Goal: Information Seeking & Learning: Learn about a topic

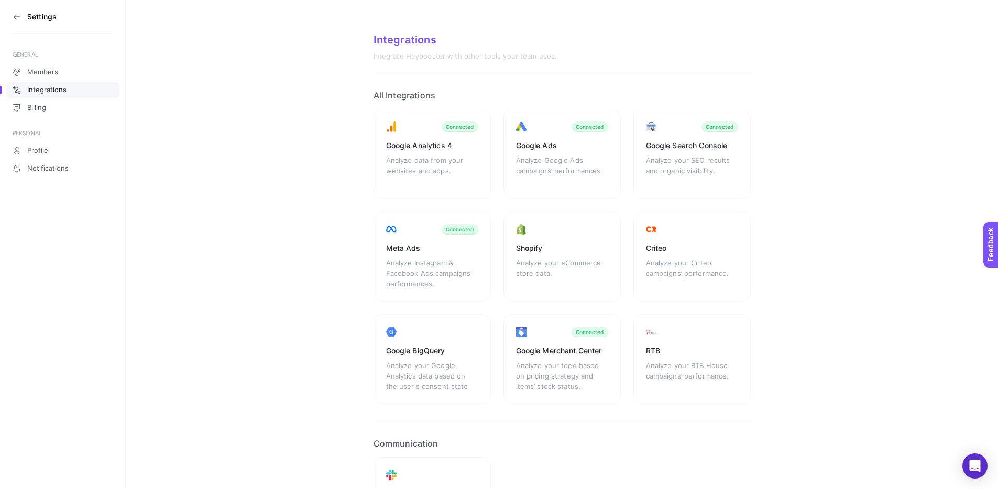
click at [29, 21] on section "Settings" at bounding box center [63, 17] width 101 height 34
click at [16, 19] on icon at bounding box center [17, 17] width 8 height 8
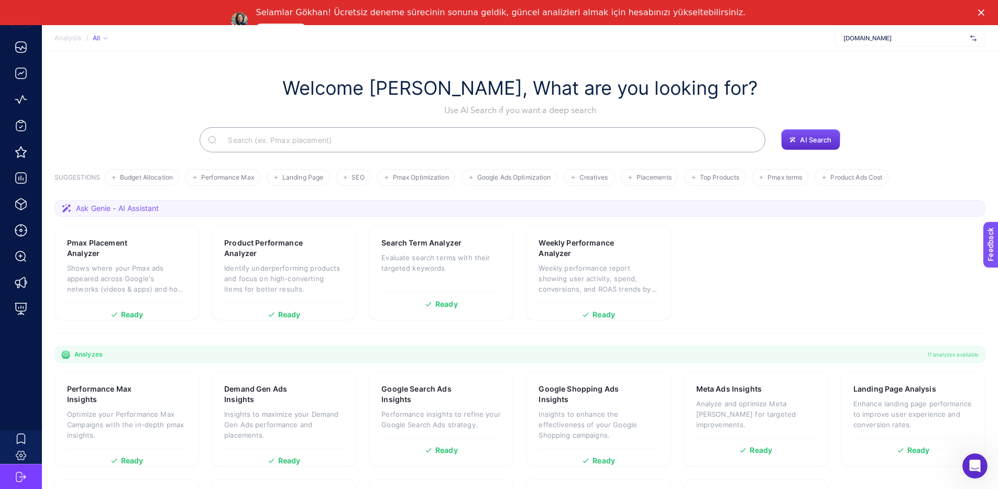
click at [880, 41] on span "[DOMAIN_NAME]" at bounding box center [904, 38] width 123 height 8
click at [893, 77] on span "+ Add New Client" at bounding box center [909, 79] width 49 height 8
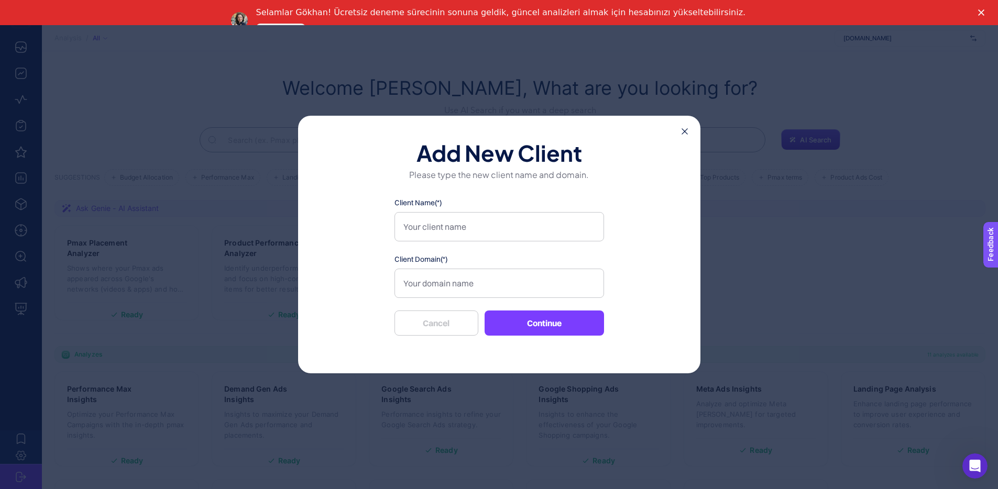
click at [680, 135] on div "Add New Client Please type the new client name and domain. Client Name(*) Clien…" at bounding box center [499, 245] width 402 height 258
click at [683, 133] on icon at bounding box center [684, 131] width 6 height 6
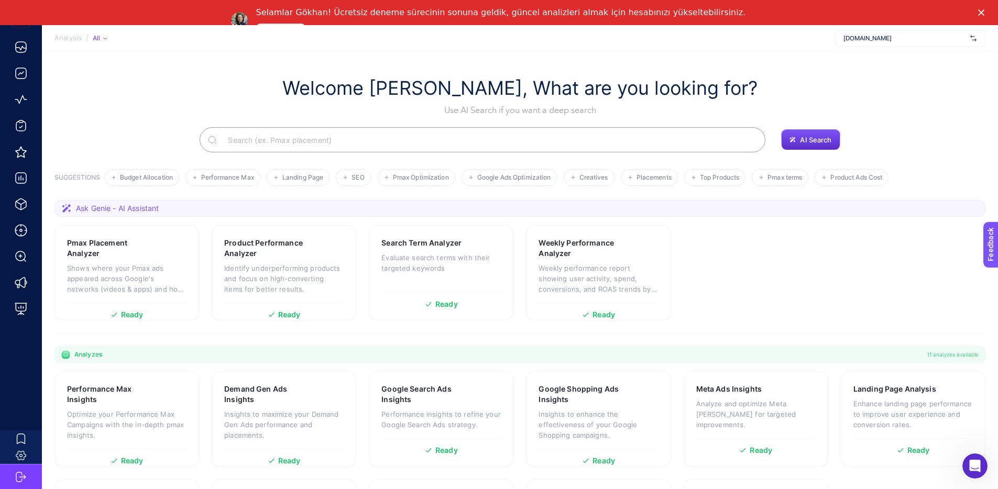
click at [876, 41] on span "[DOMAIN_NAME]" at bounding box center [904, 38] width 123 height 8
click at [788, 97] on div "Welcome [PERSON_NAME], What are you looking for? Use AI Search if you want a de…" at bounding box center [519, 96] width 931 height 40
click at [918, 40] on span "[DOMAIN_NAME]" at bounding box center [904, 38] width 123 height 8
click at [568, 87] on h1 "Welcome [PERSON_NAME], What are you looking for?" at bounding box center [519, 88] width 475 height 24
click at [568, 88] on h1 "Welcome [PERSON_NAME], What are you looking for?" at bounding box center [519, 88] width 475 height 24
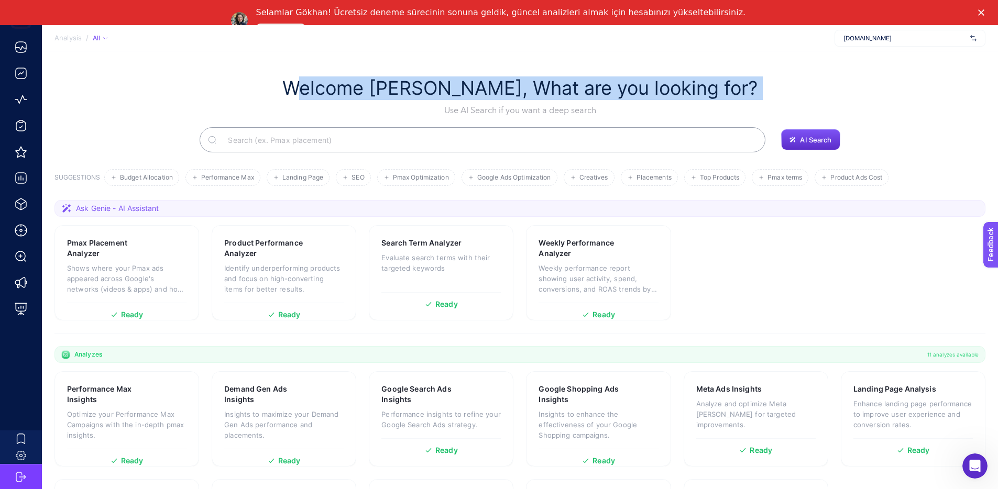
click at [568, 88] on h1 "Welcome [PERSON_NAME], What are you looking for?" at bounding box center [519, 88] width 475 height 24
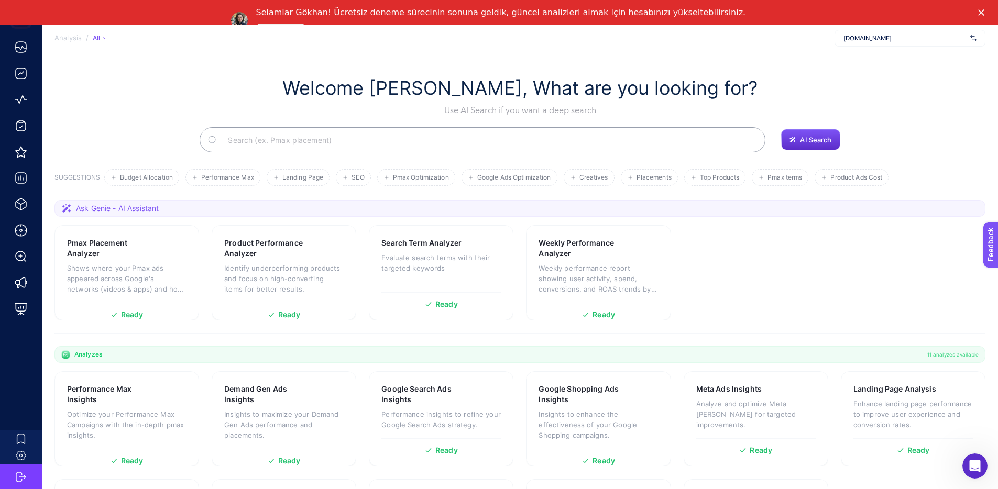
click at [598, 122] on div "Welcome [PERSON_NAME], What are you looking for? Use AI Search if you want a de…" at bounding box center [519, 114] width 931 height 76
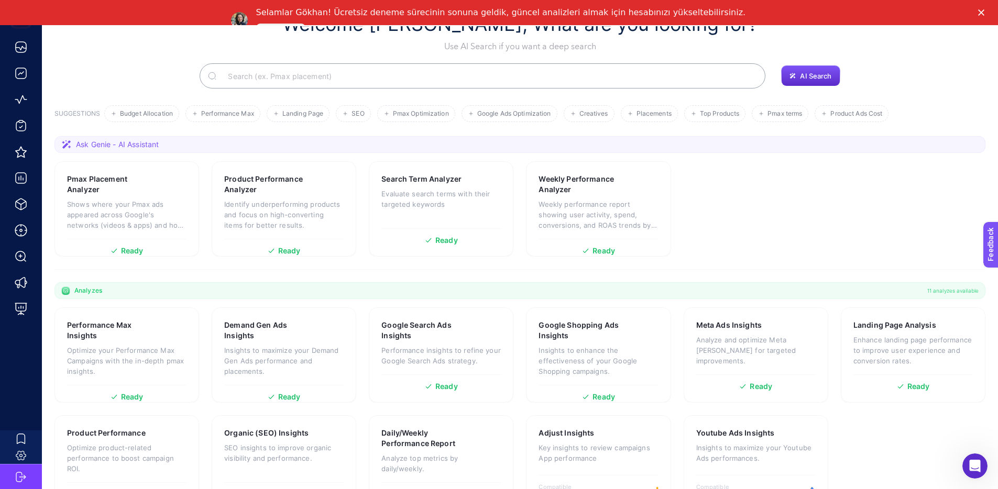
scroll to position [98, 0]
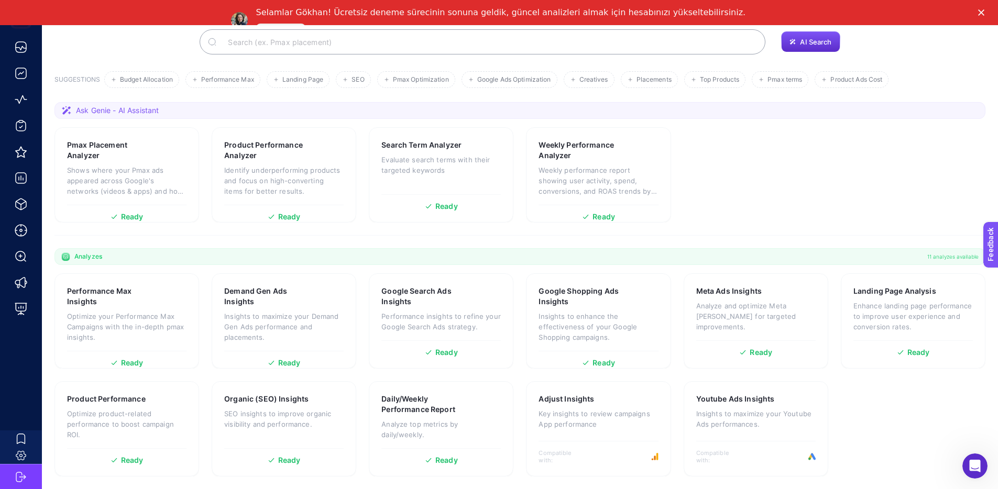
click at [500, 103] on section "Ask Genie - AI Assistant" at bounding box center [519, 110] width 931 height 17
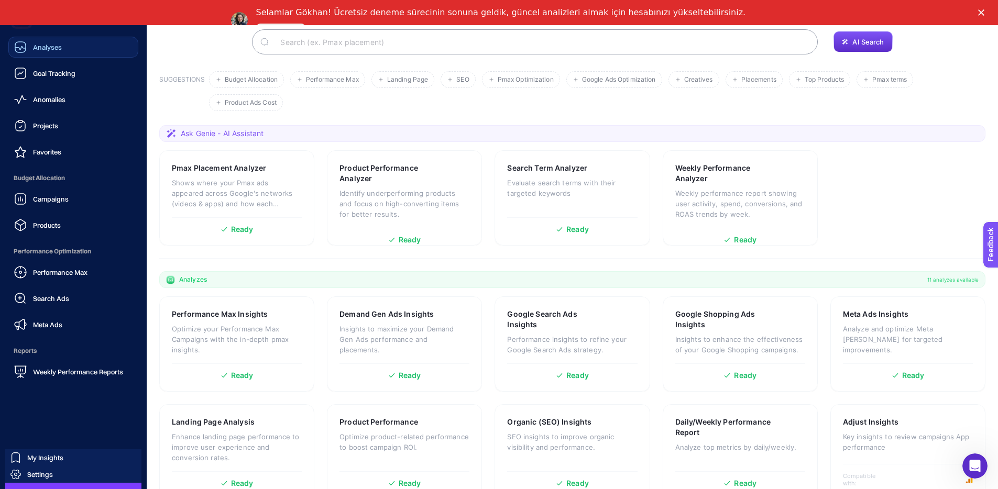
click at [34, 53] on link "Analyses" at bounding box center [73, 47] width 130 height 21
click at [56, 74] on span "Goal Tracking" at bounding box center [54, 73] width 42 height 8
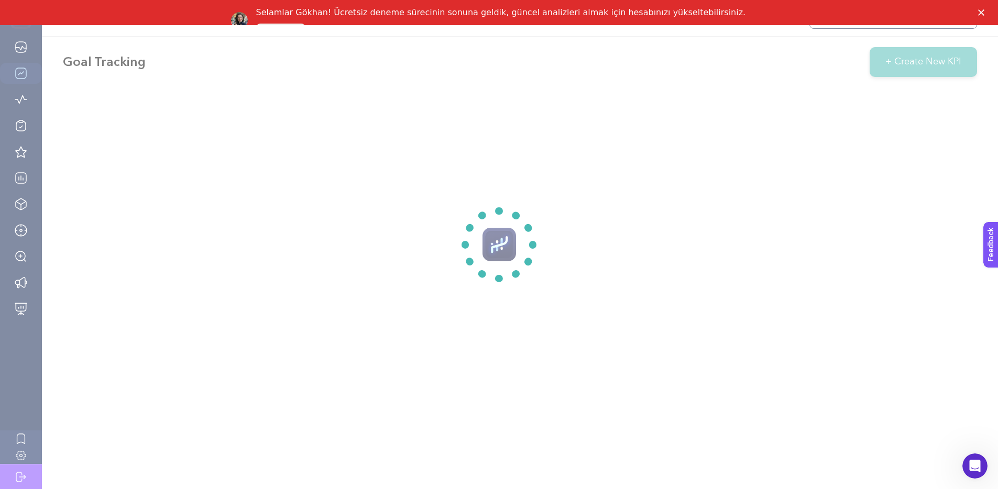
scroll to position [25, 0]
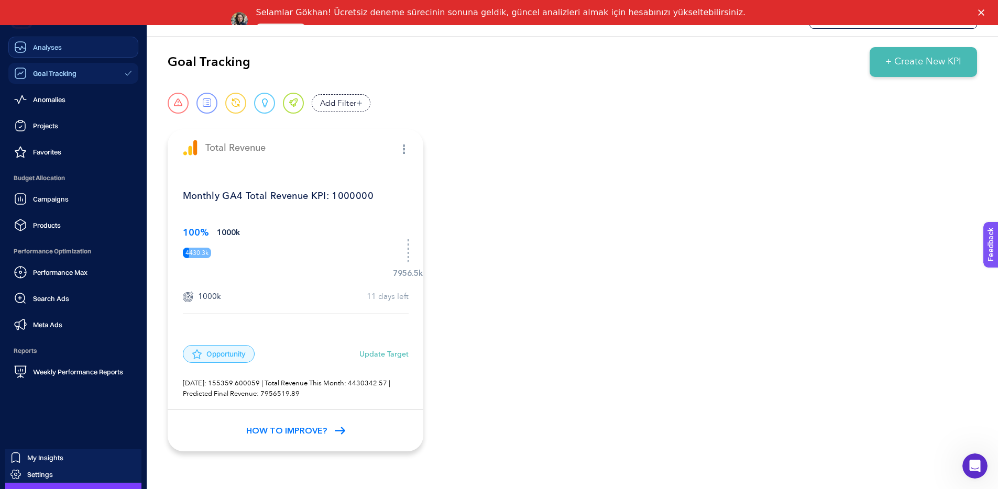
click at [21, 53] on icon at bounding box center [20, 47] width 13 height 13
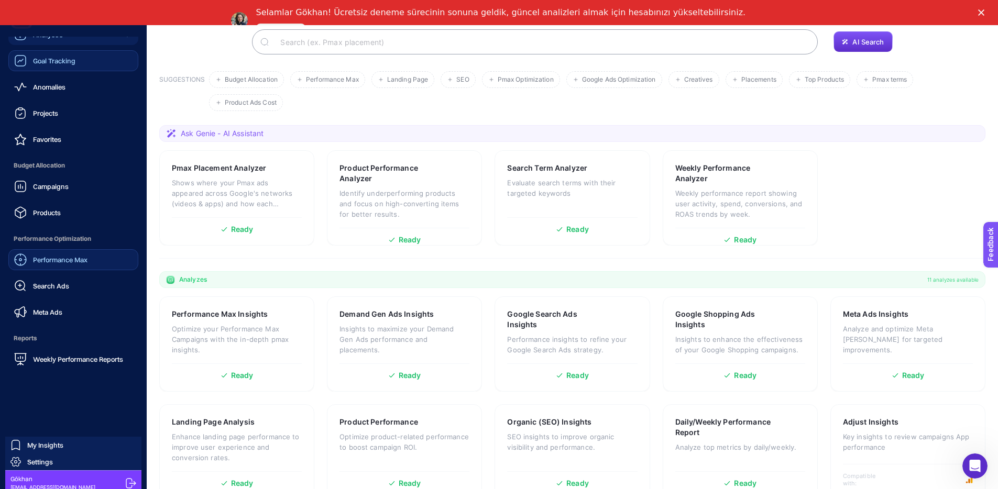
scroll to position [19, 0]
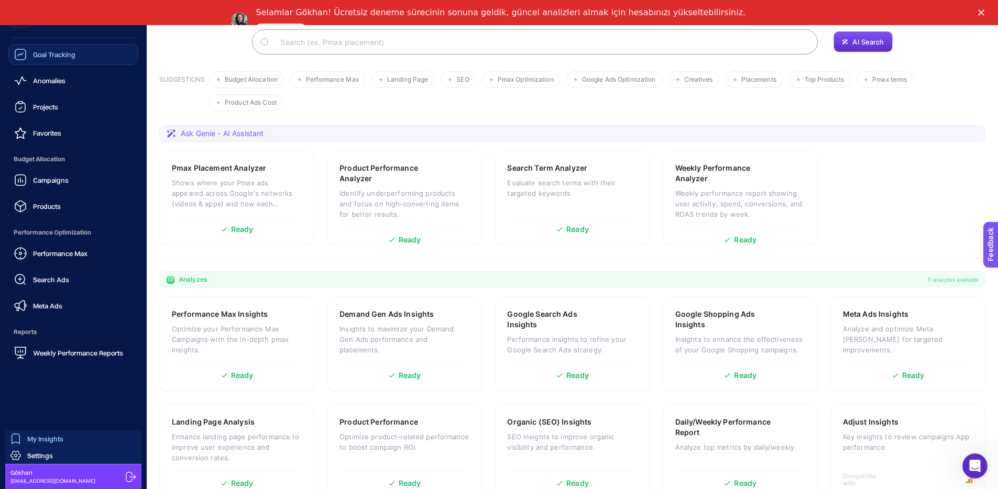
click at [49, 436] on span "My Insights" at bounding box center [45, 439] width 36 height 8
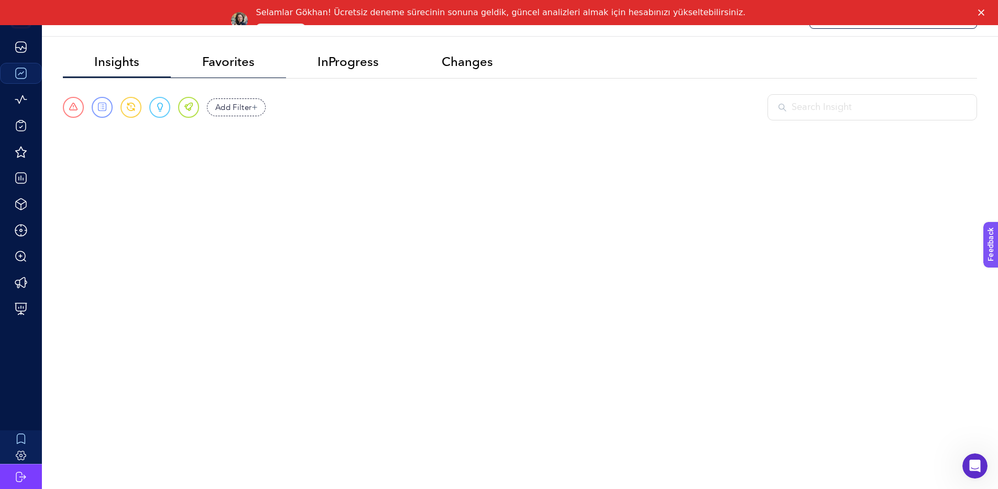
click at [233, 56] on span "Favorites" at bounding box center [228, 61] width 52 height 15
click at [357, 67] on span "InProgress" at bounding box center [347, 61] width 61 height 15
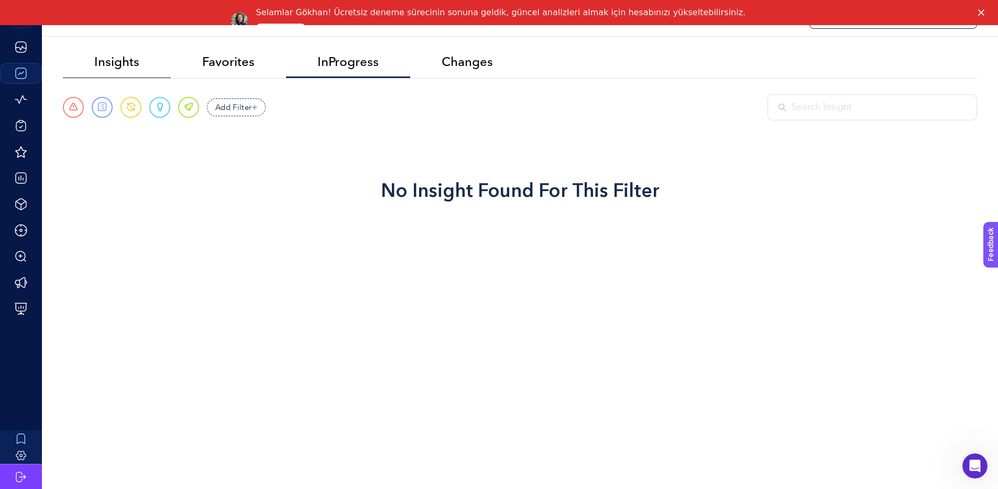
click at [96, 69] on span "Insights" at bounding box center [116, 61] width 45 height 15
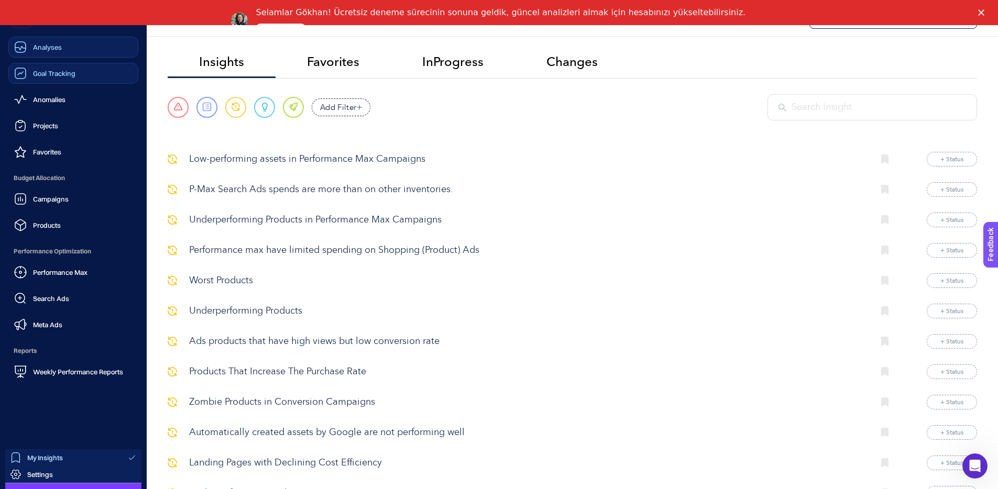
click at [28, 51] on div "Analyses" at bounding box center [38, 47] width 48 height 13
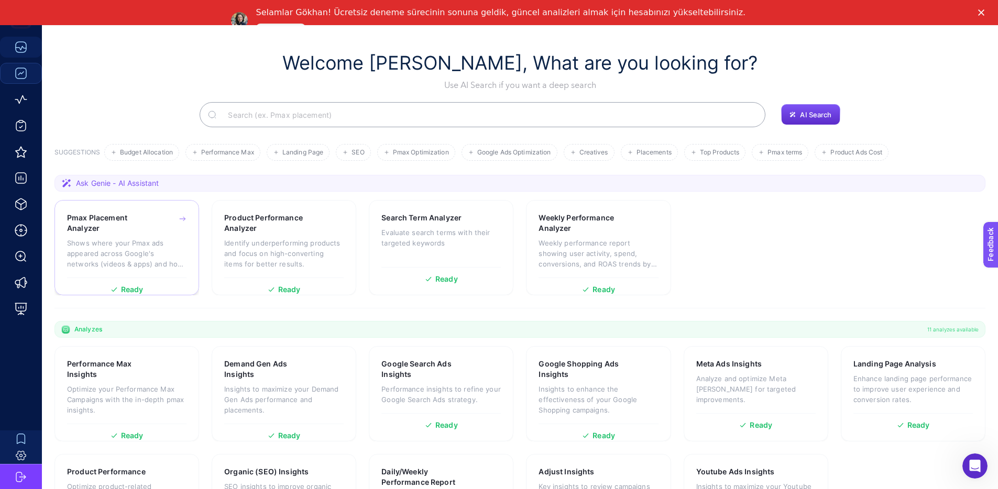
click at [161, 275] on div "Pmax Placement Analyzer Shows where your Pmax ads appeared across Google's netw…" at bounding box center [126, 245] width 119 height 65
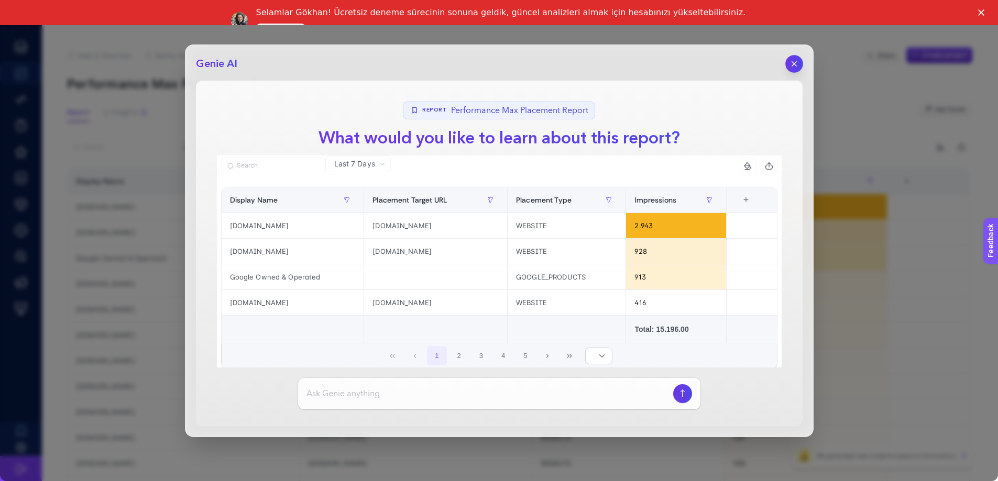
click at [789, 59] on button "button" at bounding box center [794, 64] width 18 height 18
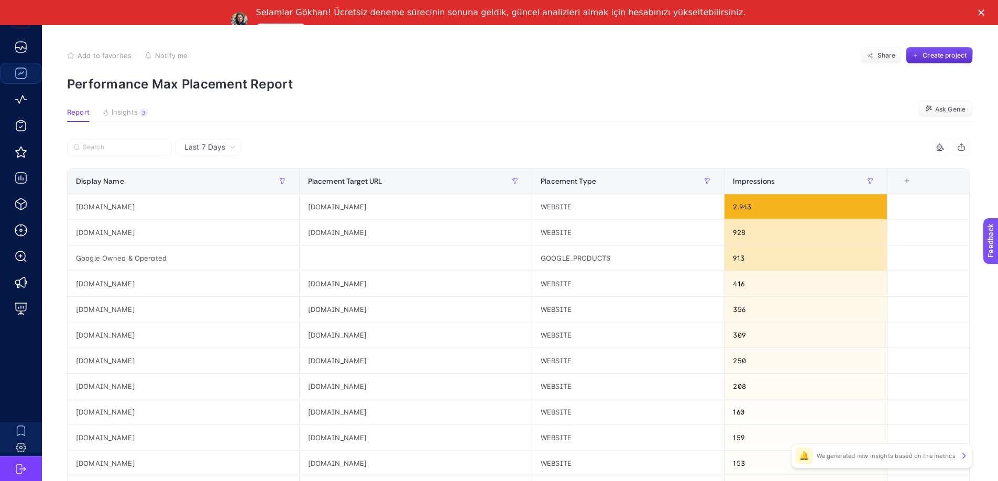
click at [225, 152] on span "Last 7 Days" at bounding box center [204, 147] width 41 height 10
click at [215, 192] on li "Last 30 Days" at bounding box center [208, 188] width 59 height 19
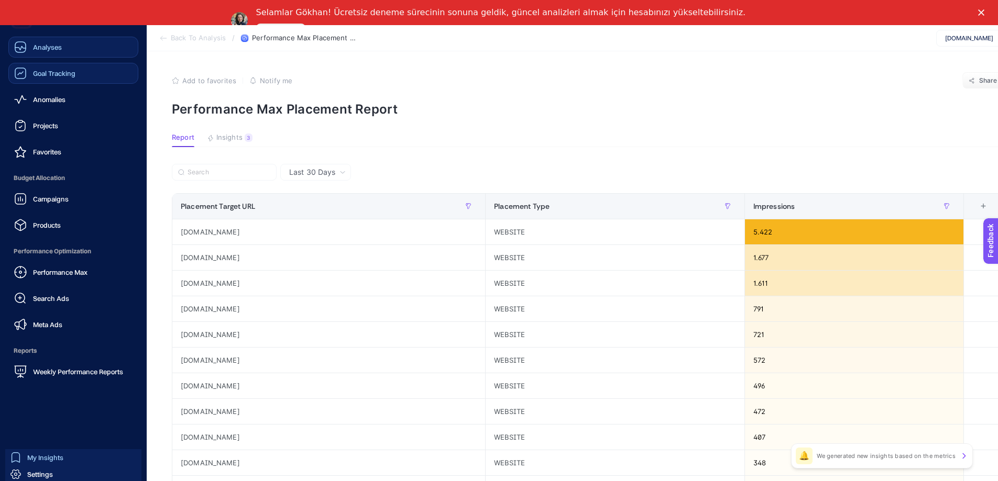
click at [26, 50] on icon at bounding box center [20, 47] width 13 height 13
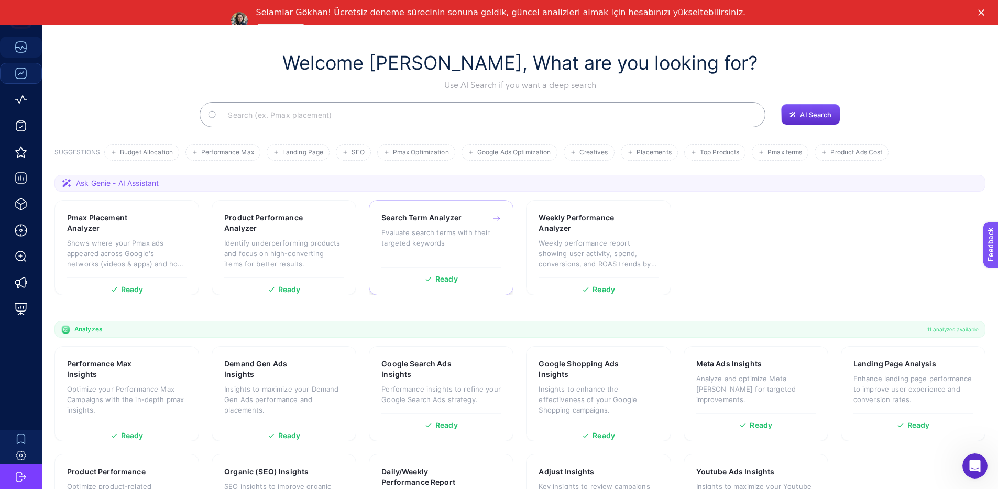
click at [450, 259] on div "Search Term Analyzer Evaluate search terms with their targeted keywords" at bounding box center [440, 237] width 119 height 49
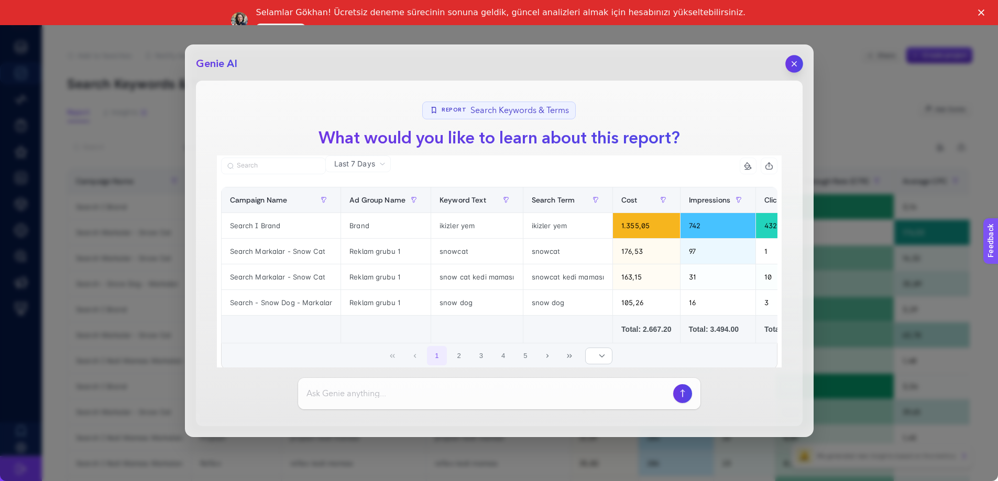
click at [789, 63] on button "button" at bounding box center [794, 64] width 18 height 18
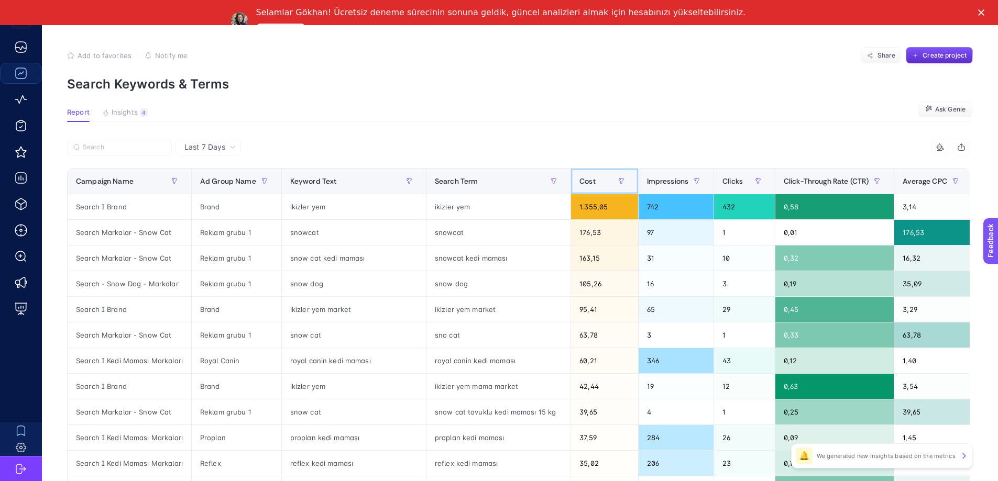
click at [581, 185] on span "Cost" at bounding box center [587, 181] width 16 height 8
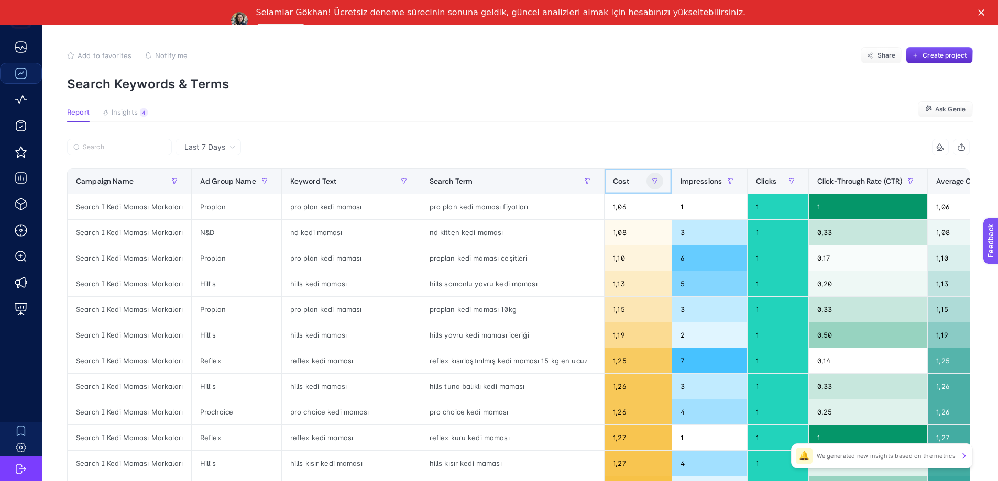
click at [613, 179] on span "Cost" at bounding box center [621, 181] width 16 height 8
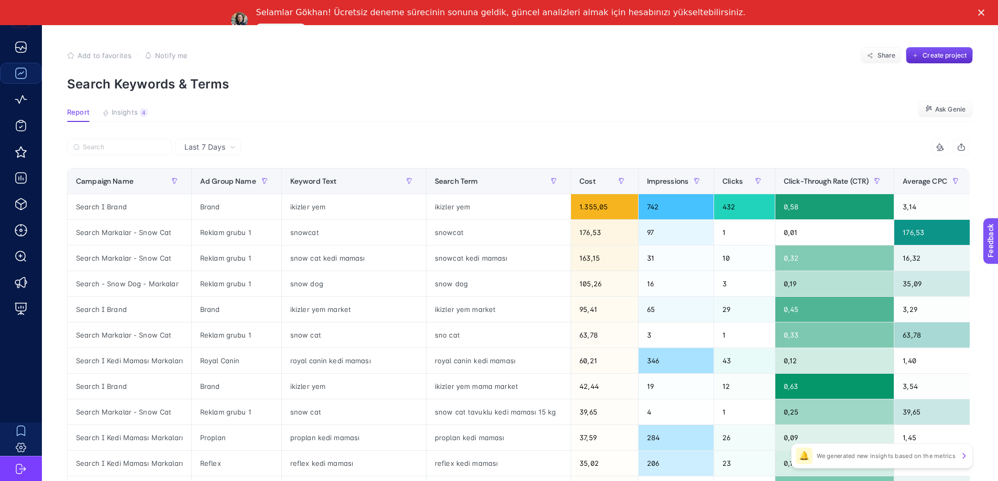
click at [547, 122] on article "Add to favorites false Notify me Share Create project Search Keywords & Terms R…" at bounding box center [520, 435] width 956 height 819
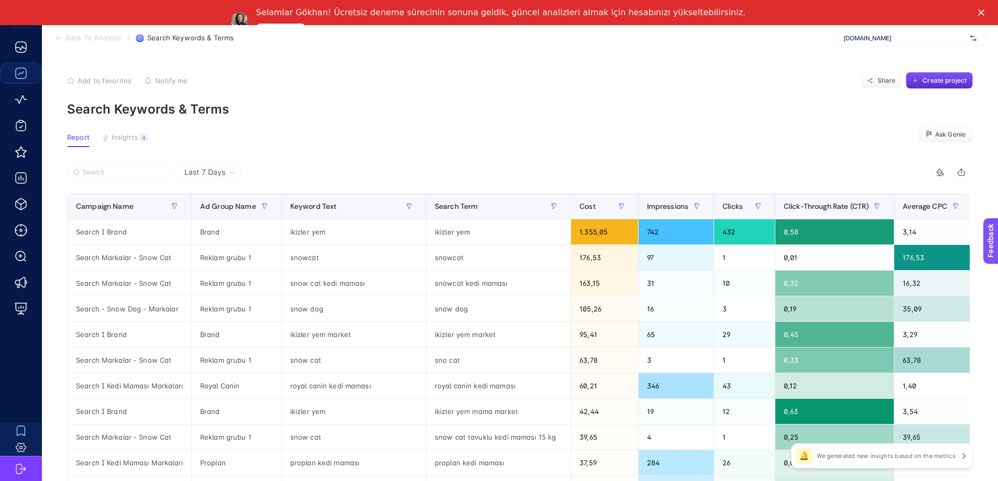
click at [200, 164] on div "Last 7 Days" at bounding box center [207, 172] width 65 height 17
click at [213, 176] on span "Last 7 Days" at bounding box center [204, 172] width 41 height 10
click at [211, 176] on span "Last 7 Days" at bounding box center [204, 172] width 41 height 10
click at [215, 210] on li "Last 30 Days" at bounding box center [208, 213] width 59 height 19
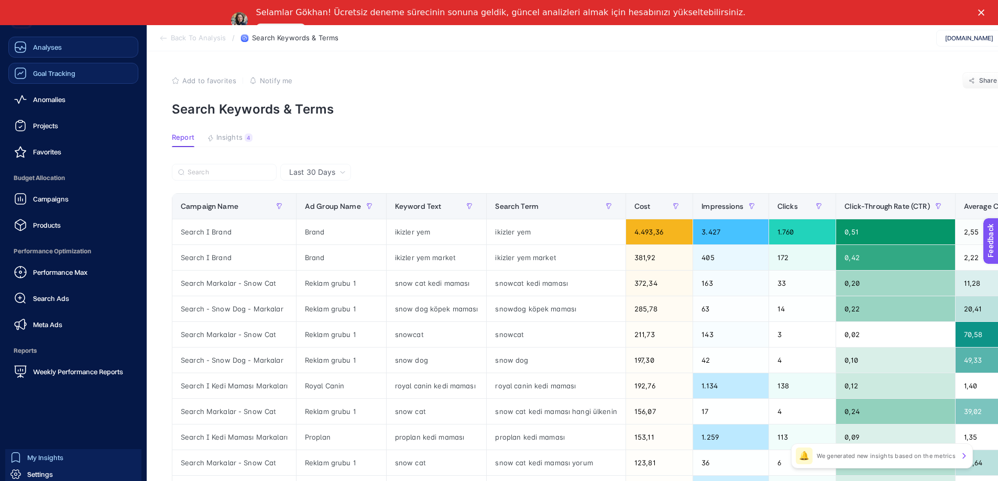
click at [24, 50] on icon at bounding box center [20, 47] width 13 height 13
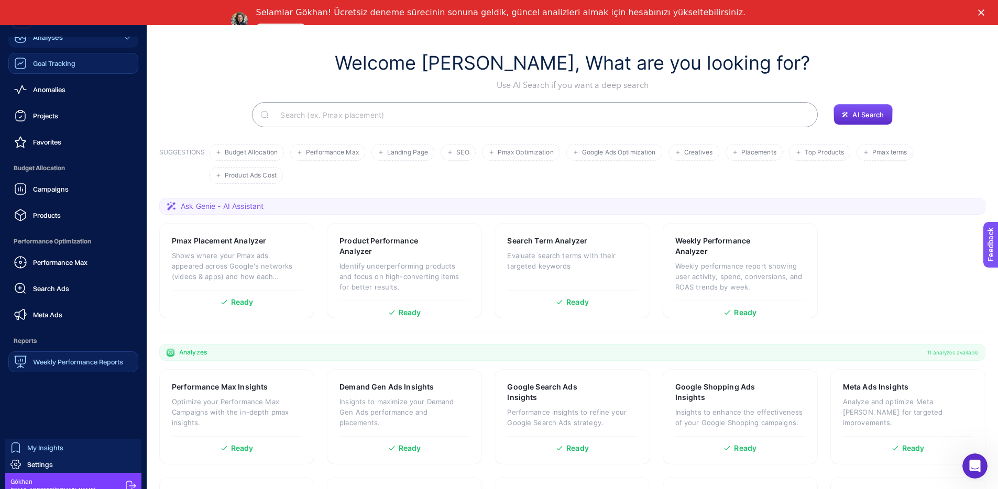
scroll to position [19, 0]
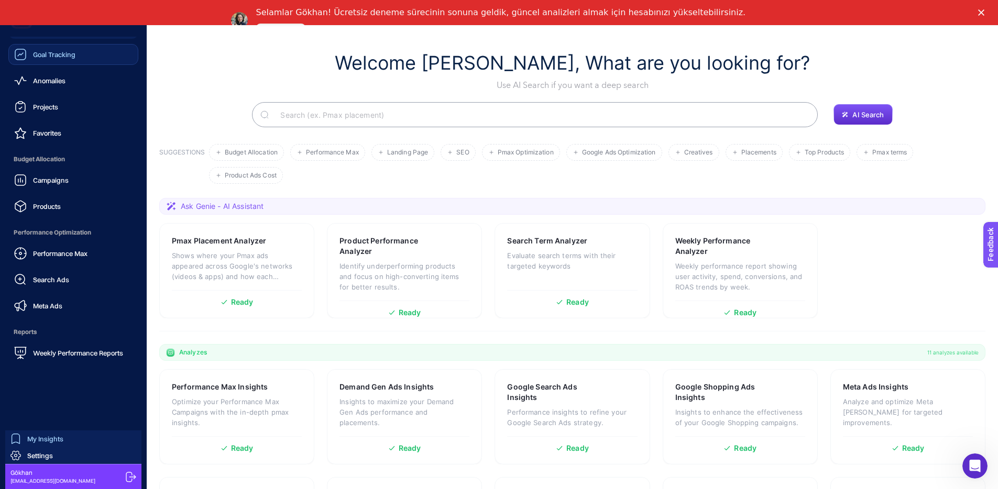
click at [56, 444] on div "My Insights" at bounding box center [36, 439] width 53 height 10
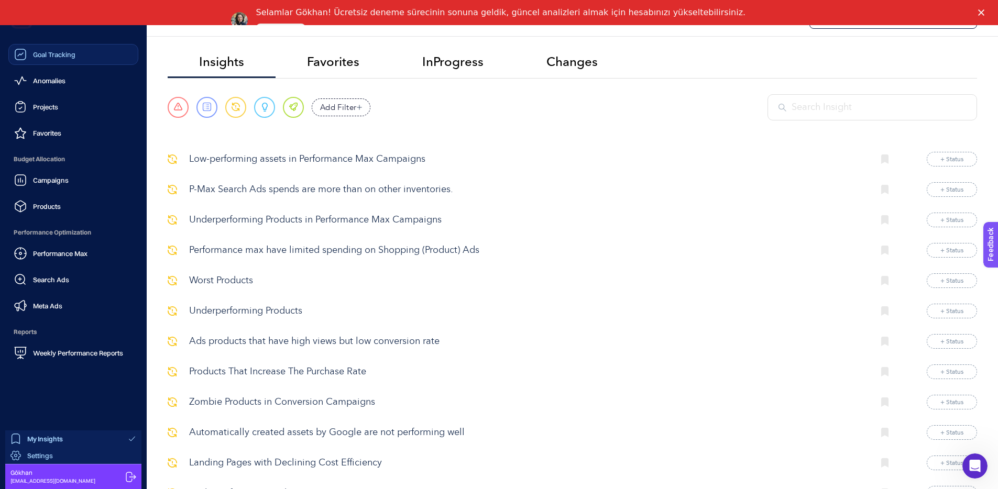
click at [61, 457] on link "Settings" at bounding box center [73, 455] width 136 height 17
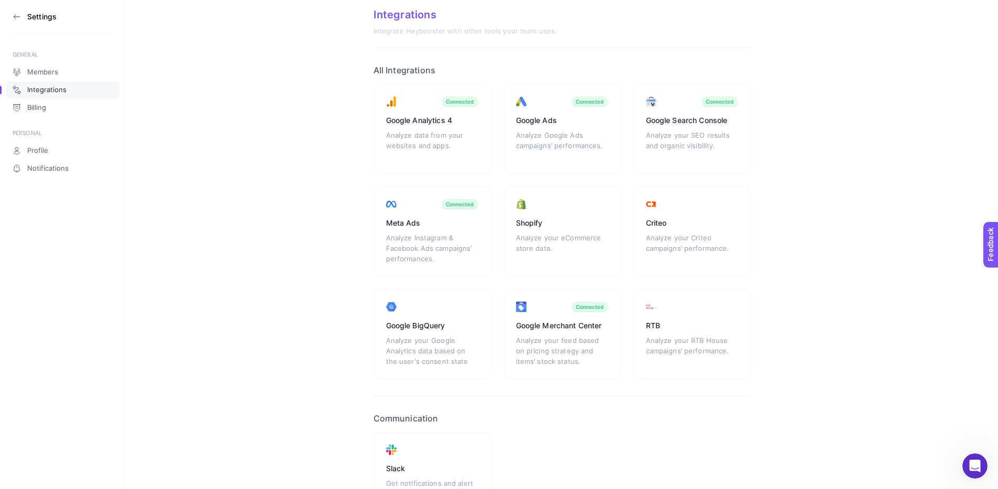
click at [14, 14] on icon at bounding box center [17, 17] width 8 height 8
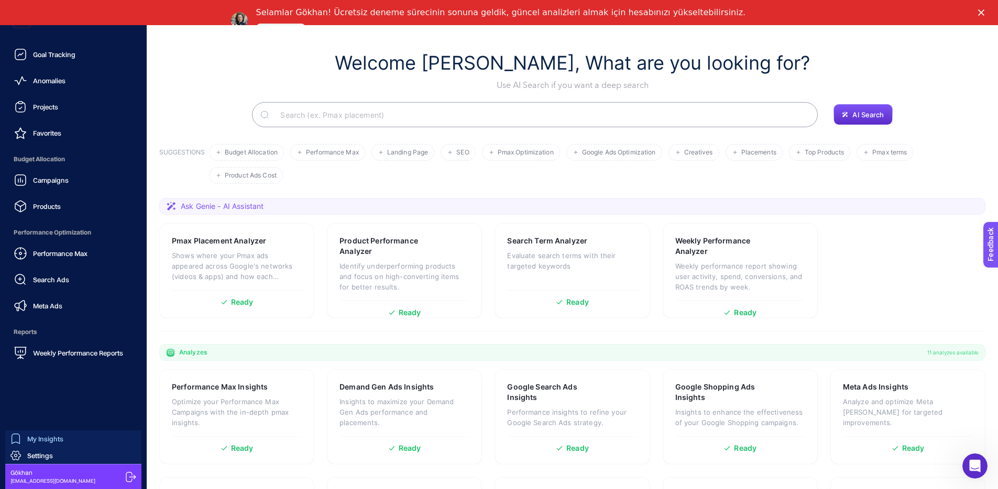
click at [45, 436] on span "My Insights" at bounding box center [45, 439] width 36 height 8
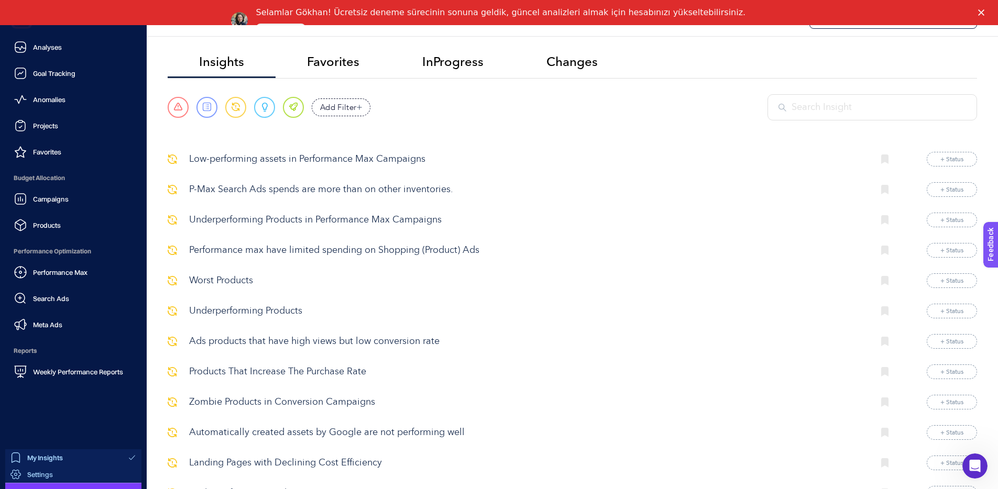
click at [53, 477] on link "Settings" at bounding box center [73, 474] width 136 height 17
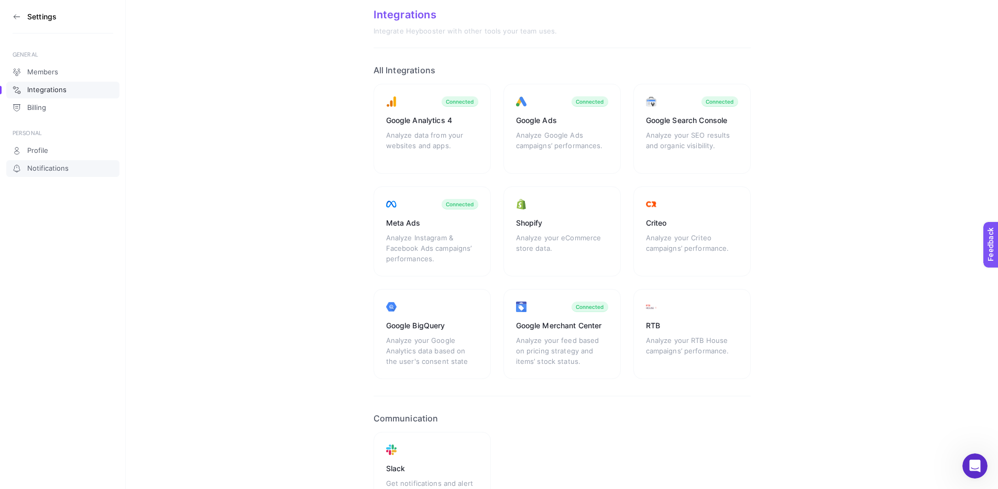
click at [57, 171] on span "Notifications" at bounding box center [47, 168] width 41 height 8
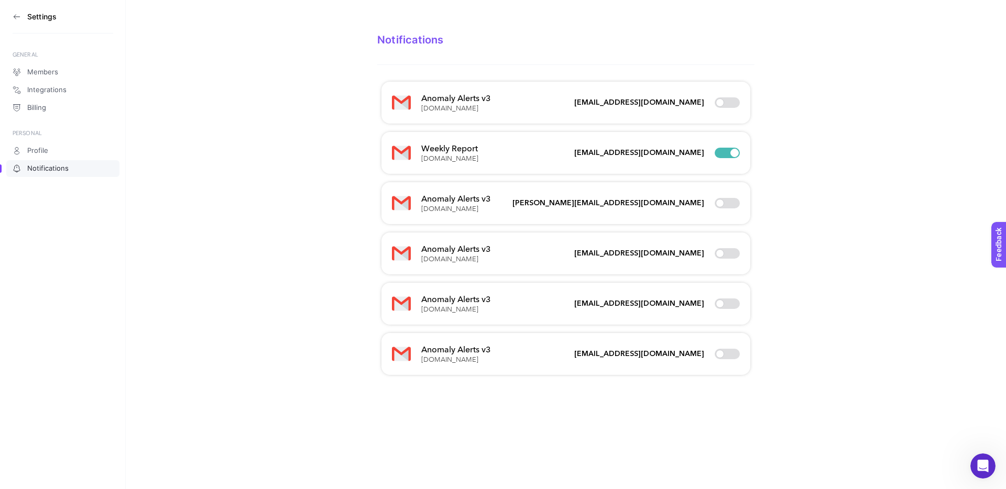
click at [13, 22] on section "Settings" at bounding box center [63, 17] width 101 height 34
click at [20, 20] on section "Settings" at bounding box center [63, 17] width 101 height 34
click at [13, 17] on icon at bounding box center [17, 17] width 8 height 8
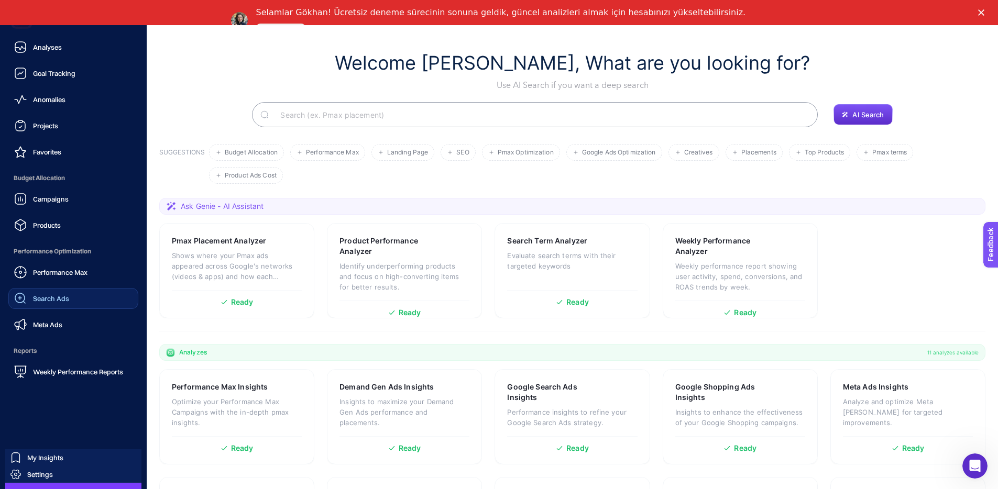
click at [53, 299] on span "Search Ads" at bounding box center [51, 298] width 36 height 8
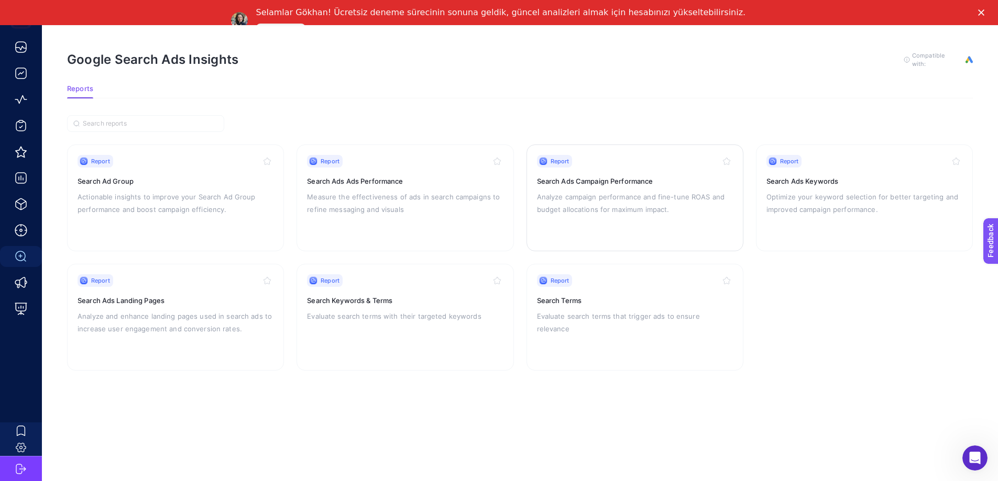
click at [590, 196] on p "Analyze campaign performance and fine-tune ROAS and budget allocations for maxi…" at bounding box center [635, 203] width 196 height 25
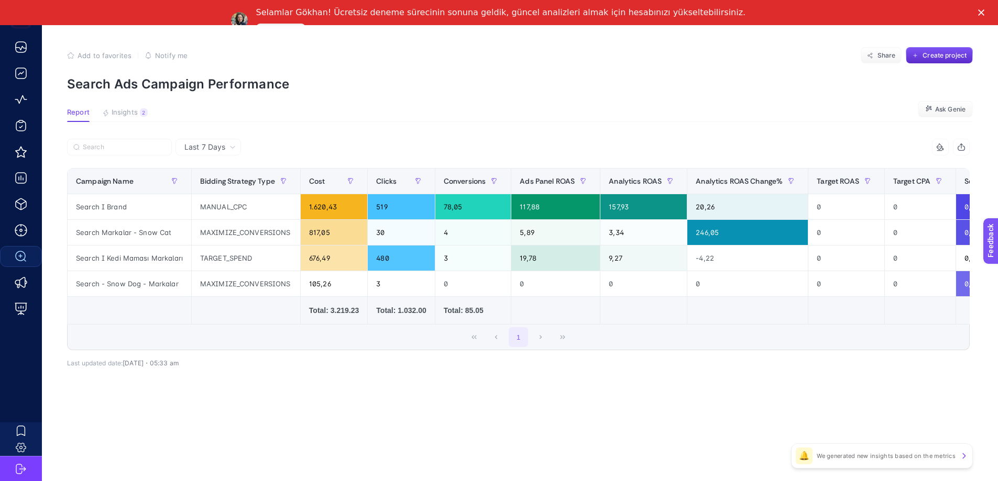
click at [101, 53] on span "Add to favorites" at bounding box center [105, 55] width 54 height 8
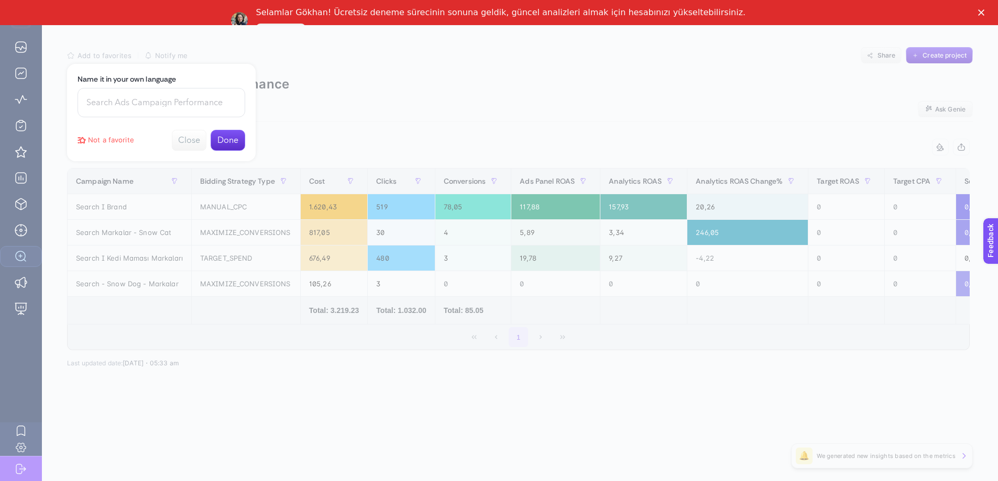
click at [180, 140] on button "Close" at bounding box center [189, 140] width 35 height 21
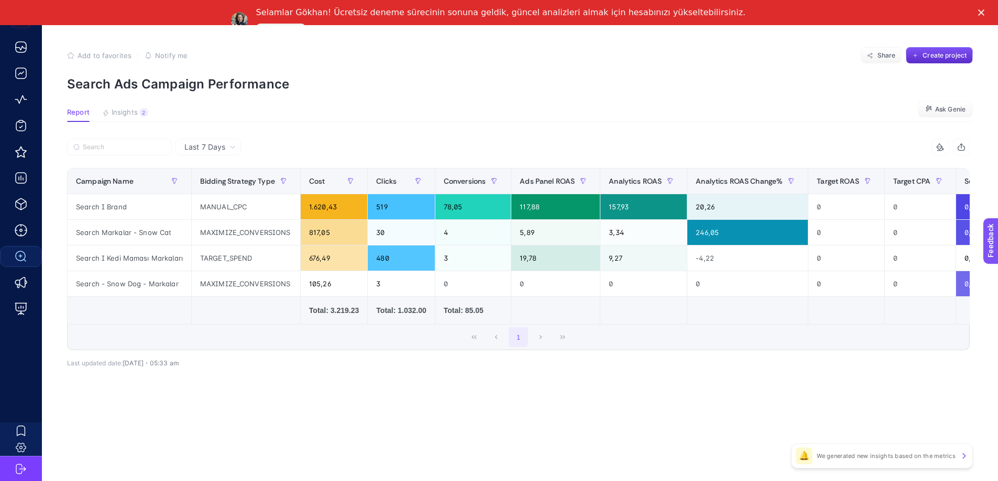
click at [235, 78] on p "Search Ads Campaign Performance" at bounding box center [520, 83] width 906 height 15
click at [184, 61] on div "Add to favorites false Notify me" at bounding box center [127, 55] width 120 height 17
click at [150, 54] on icon "button" at bounding box center [148, 55] width 7 height 7
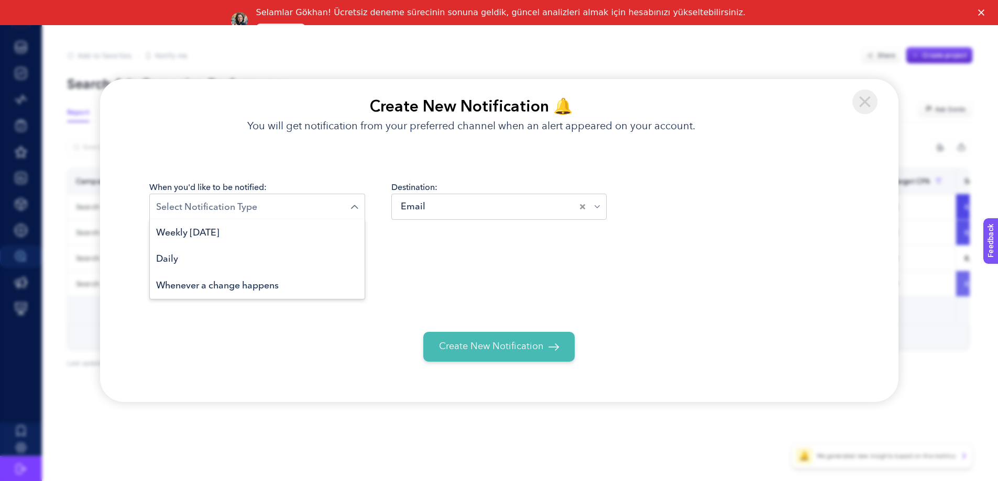
click at [295, 211] on input "Search for option" at bounding box center [253, 207] width 195 height 14
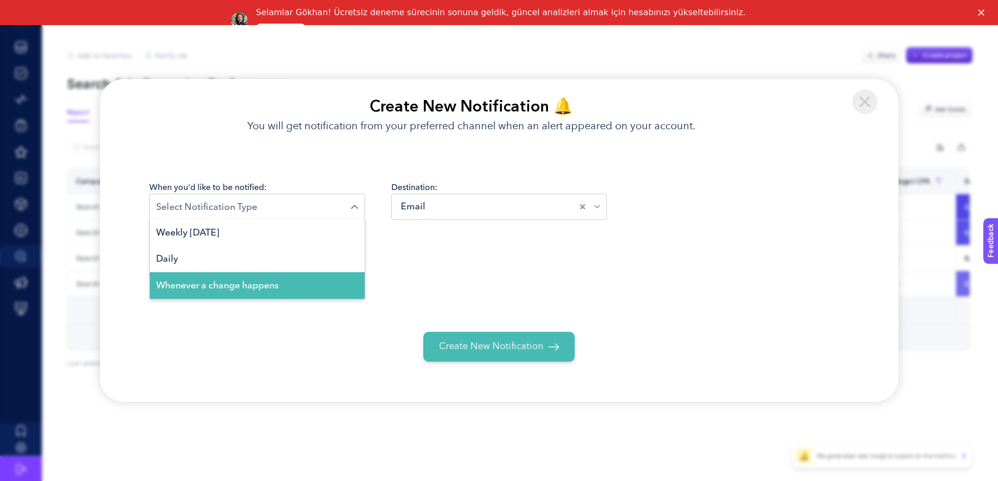
click at [453, 279] on div "Email:" at bounding box center [499, 284] width 700 height 56
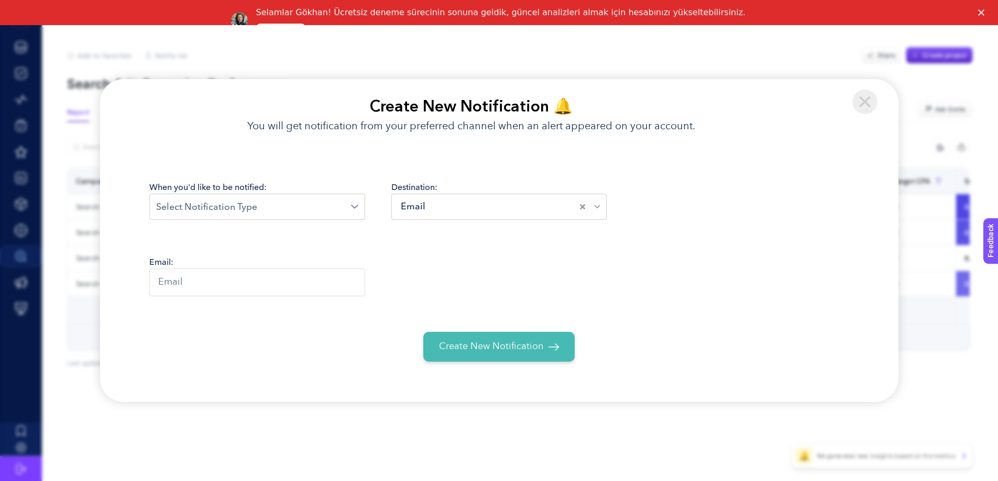
click at [865, 103] on img at bounding box center [864, 102] width 25 height 25
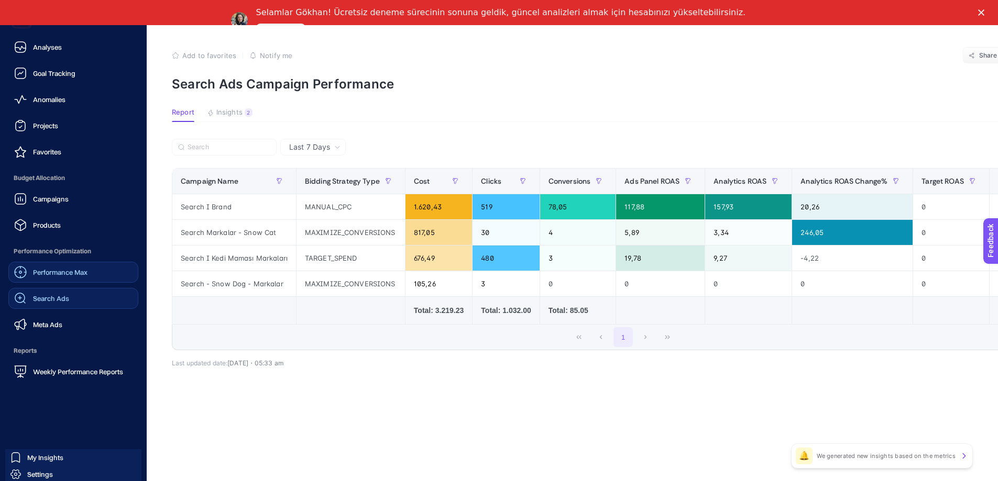
click at [58, 277] on div "Performance Max" at bounding box center [50, 272] width 73 height 13
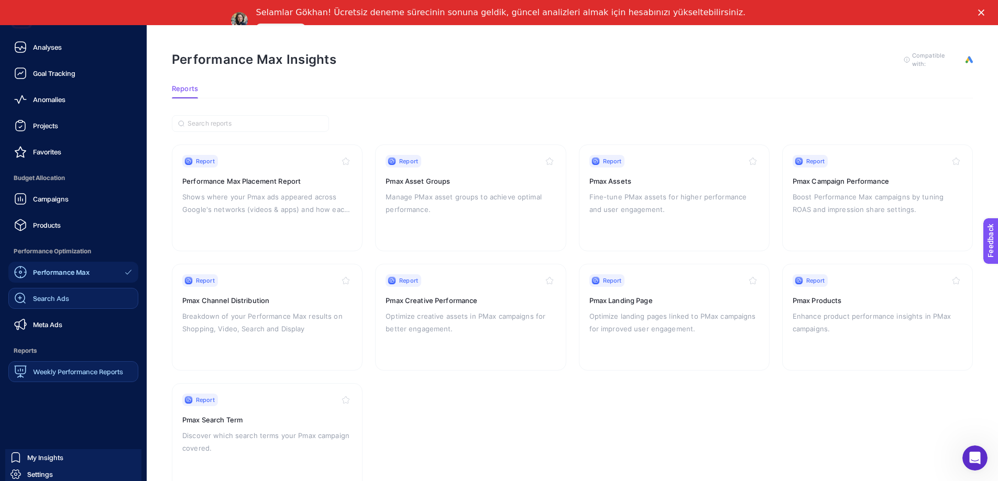
click at [85, 374] on span "Weekly Performance Reports" at bounding box center [78, 372] width 90 height 8
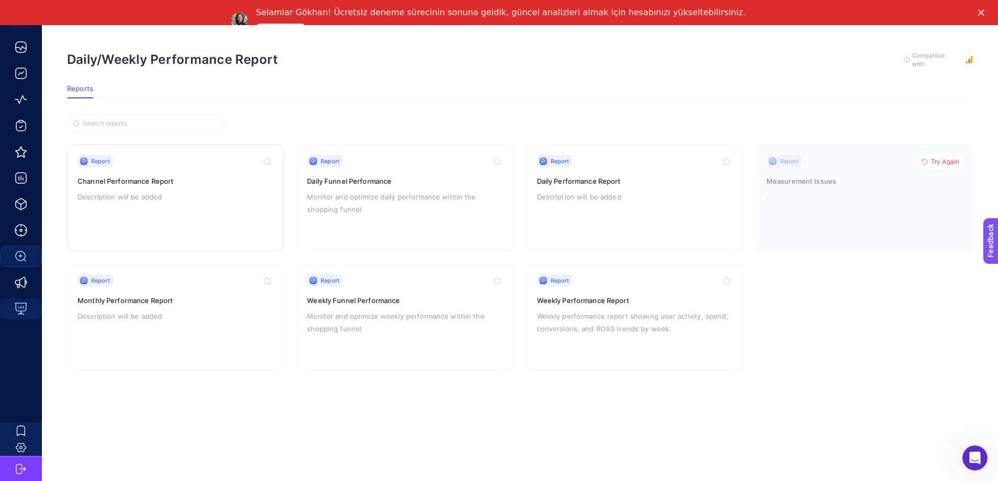
click at [145, 202] on div "Report Channel Performance Report Description will be added" at bounding box center [176, 198] width 196 height 86
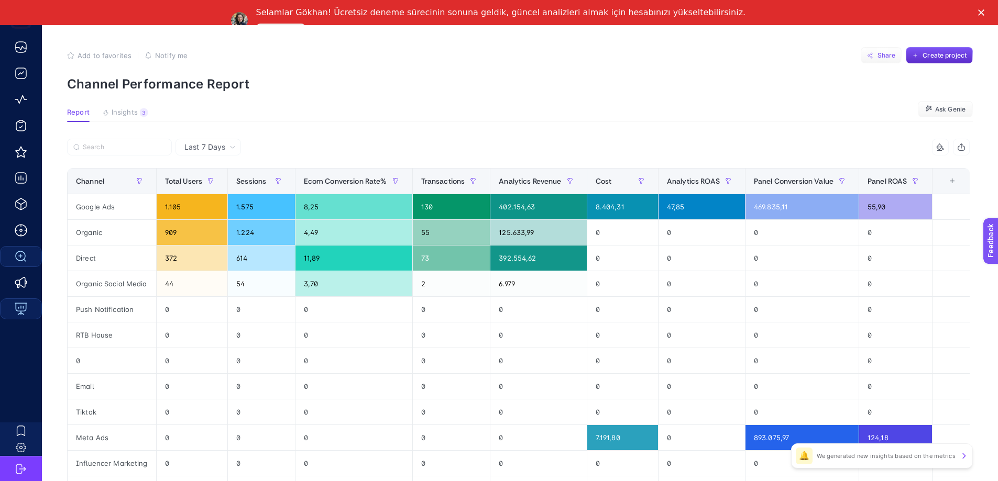
click at [892, 60] on button "Share" at bounding box center [880, 55] width 41 height 17
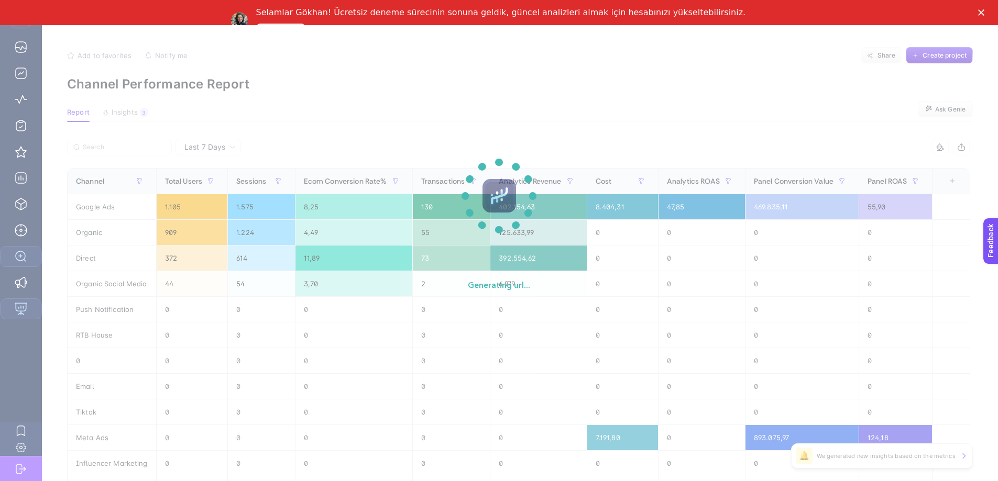
click at [121, 81] on section "Generating url..." at bounding box center [499, 240] width 998 height 481
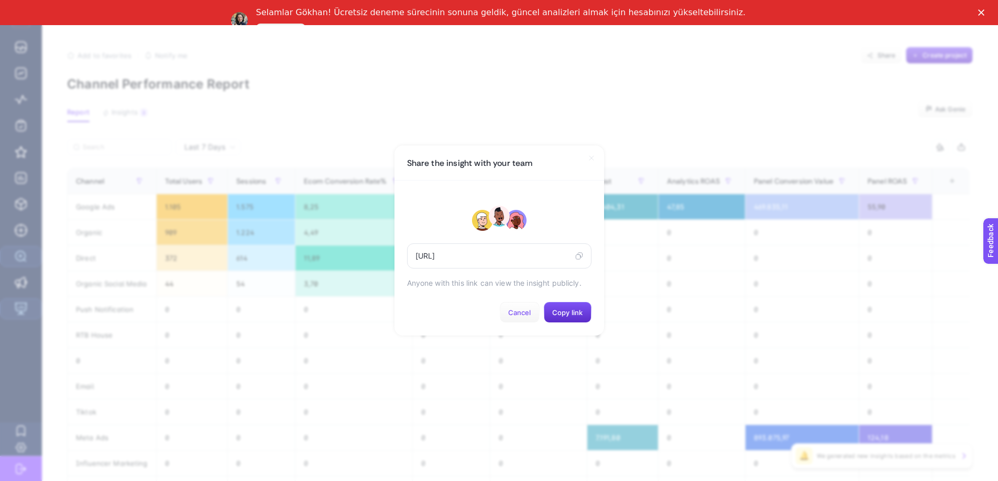
click at [522, 317] on span "Cancel" at bounding box center [519, 312] width 23 height 8
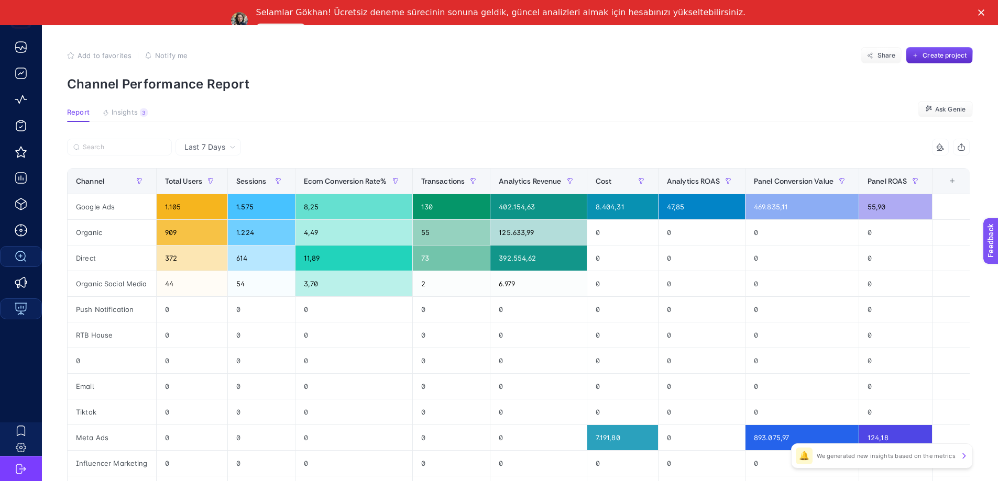
drag, startPoint x: 196, startPoint y: 134, endPoint x: 209, endPoint y: 148, distance: 19.3
click at [196, 134] on article "Add to favorites false Notify me Share Create project Channel Performance Repor…" at bounding box center [520, 358] width 956 height 665
click at [217, 159] on div at bounding box center [292, 150] width 451 height 23
click at [215, 150] on span "Last 7 Days" at bounding box center [204, 147] width 41 height 10
click at [206, 186] on li "Last 30 Days" at bounding box center [208, 188] width 59 height 19
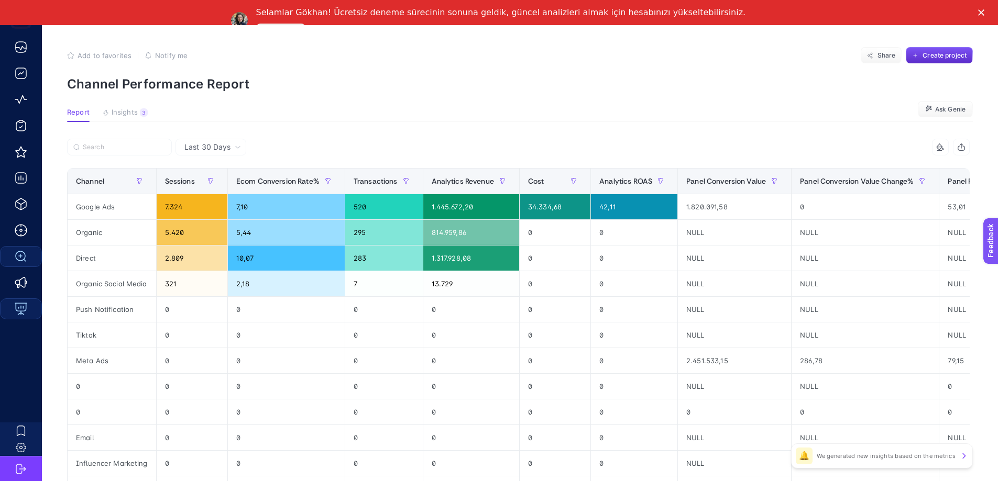
click at [358, 128] on article "Add to favorites false Notify me Share Create project Channel Performance Repor…" at bounding box center [520, 358] width 956 height 665
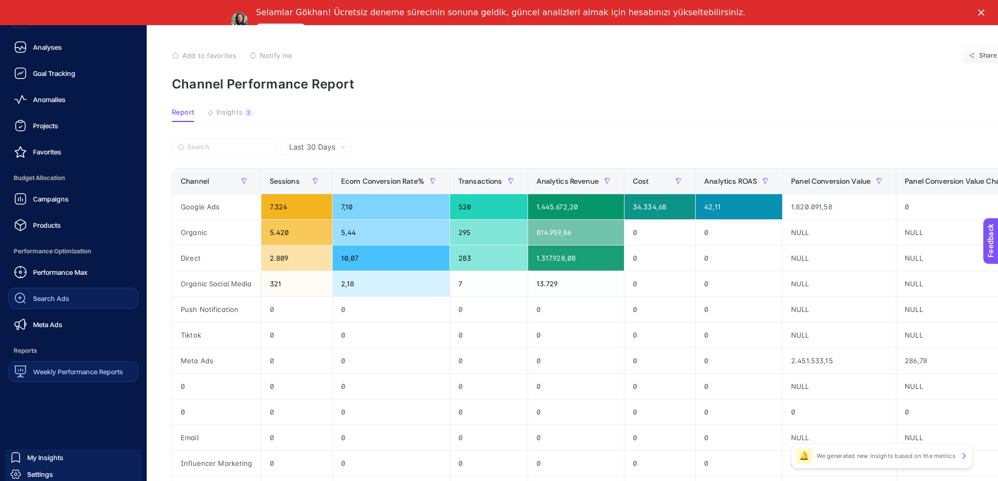
click at [75, 375] on span "Weekly Performance Reports" at bounding box center [78, 372] width 90 height 8
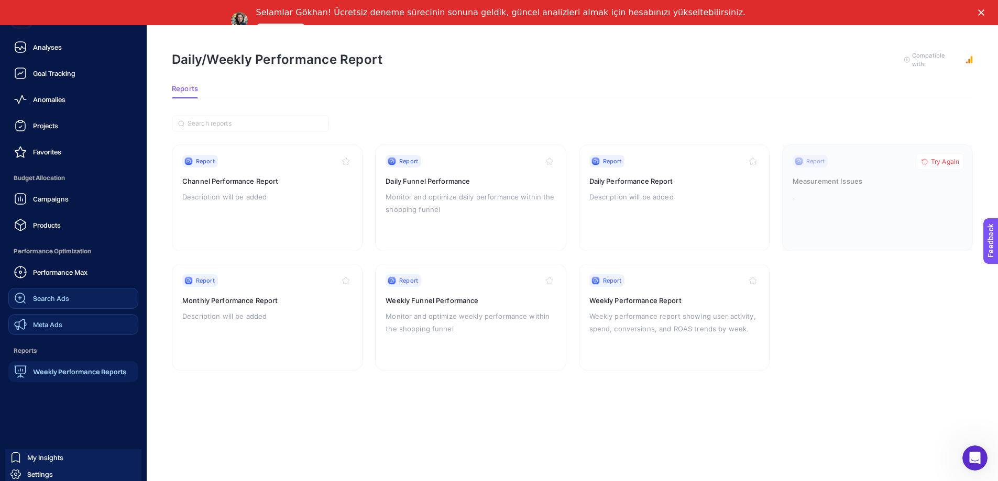
click at [49, 324] on span "Meta Ads" at bounding box center [47, 325] width 29 height 8
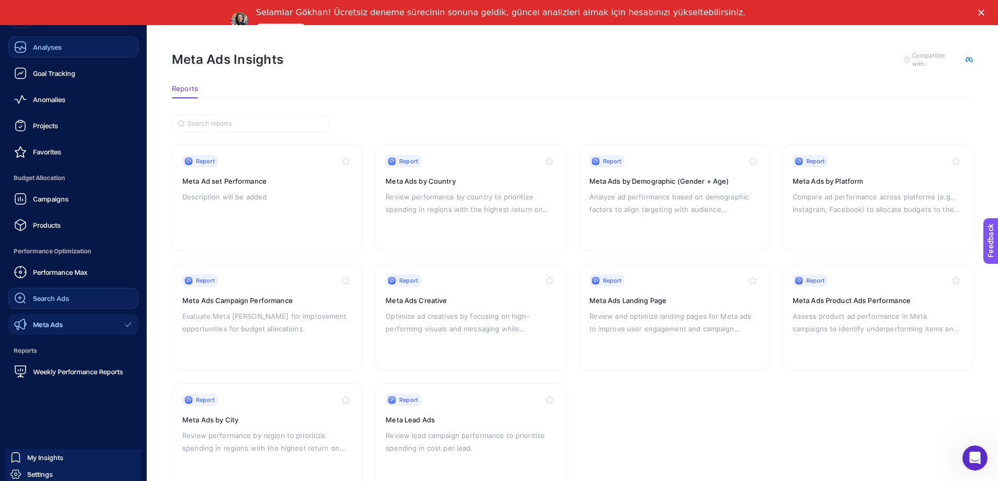
click at [54, 52] on div "Analyses" at bounding box center [38, 47] width 48 height 13
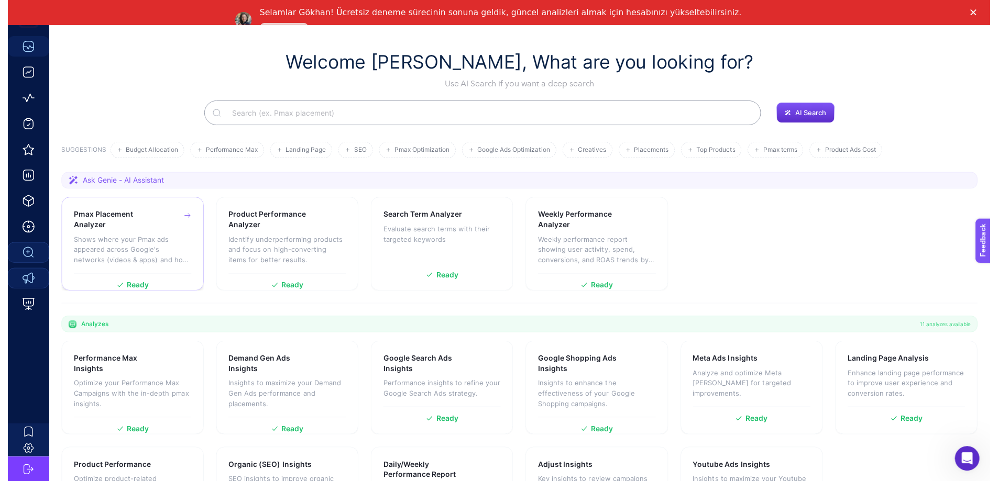
scroll to position [27, 0]
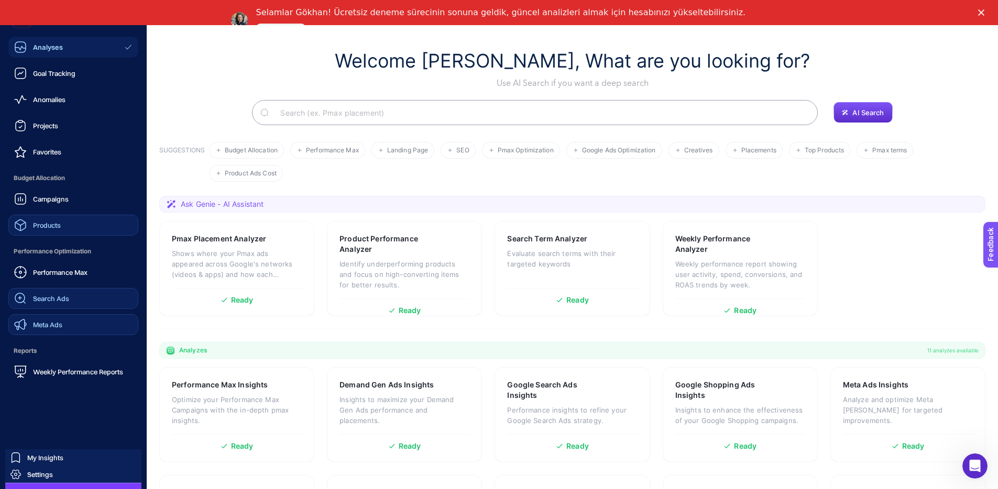
click at [39, 230] on div "Products" at bounding box center [37, 225] width 47 height 13
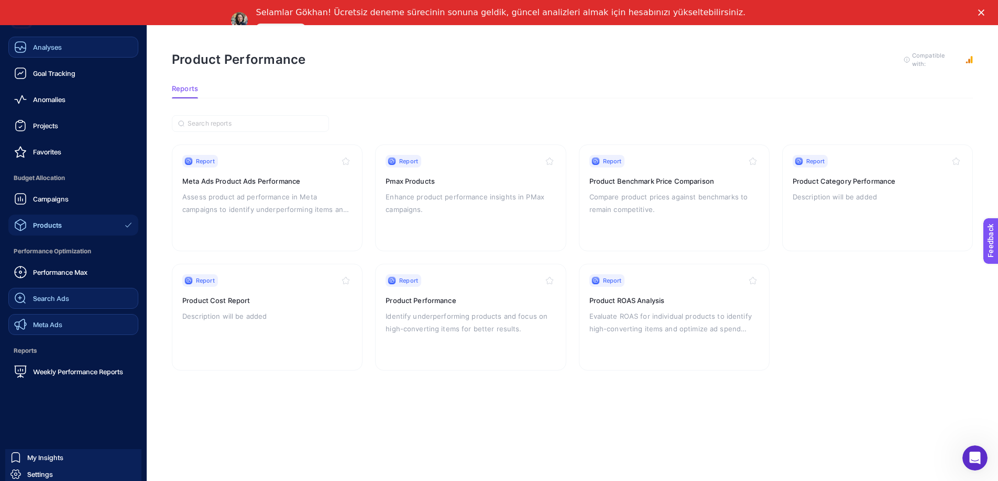
click at [45, 49] on span "Analyses" at bounding box center [47, 47] width 29 height 8
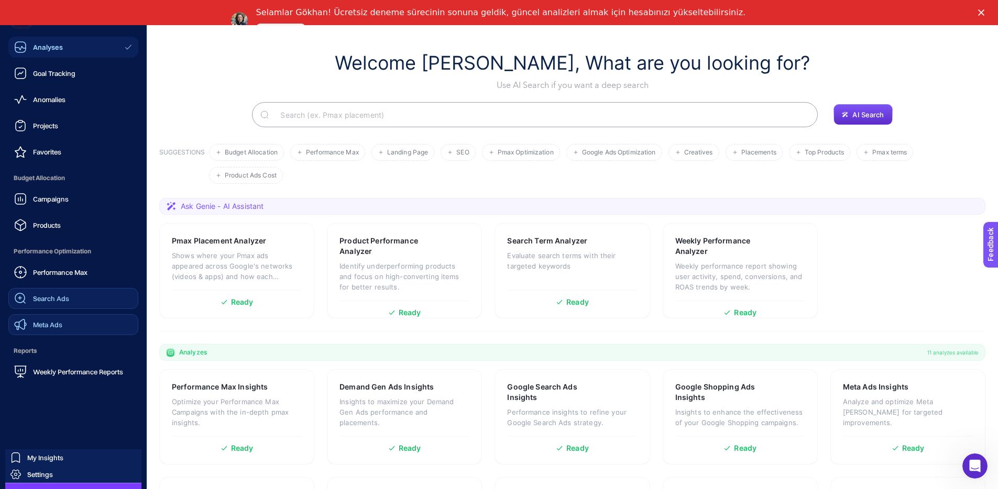
scroll to position [27, 0]
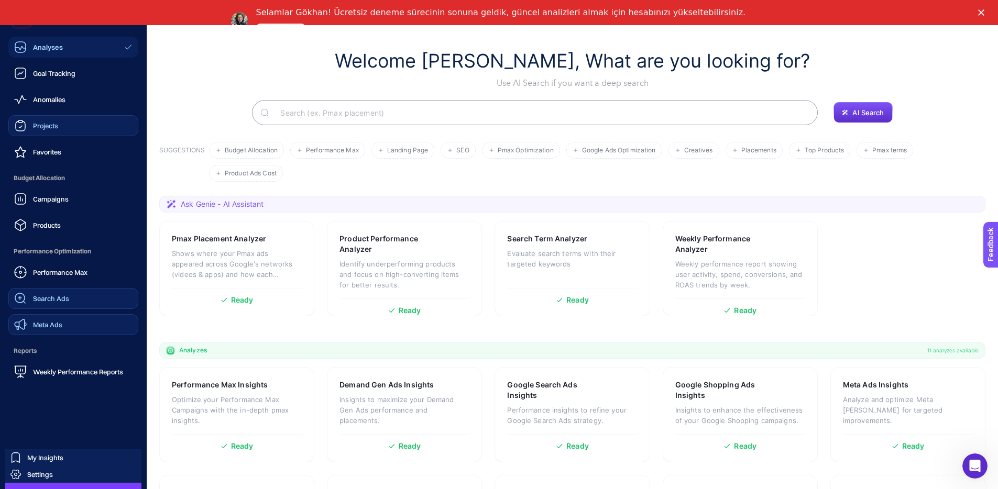
click at [53, 128] on span "Projects" at bounding box center [45, 126] width 25 height 8
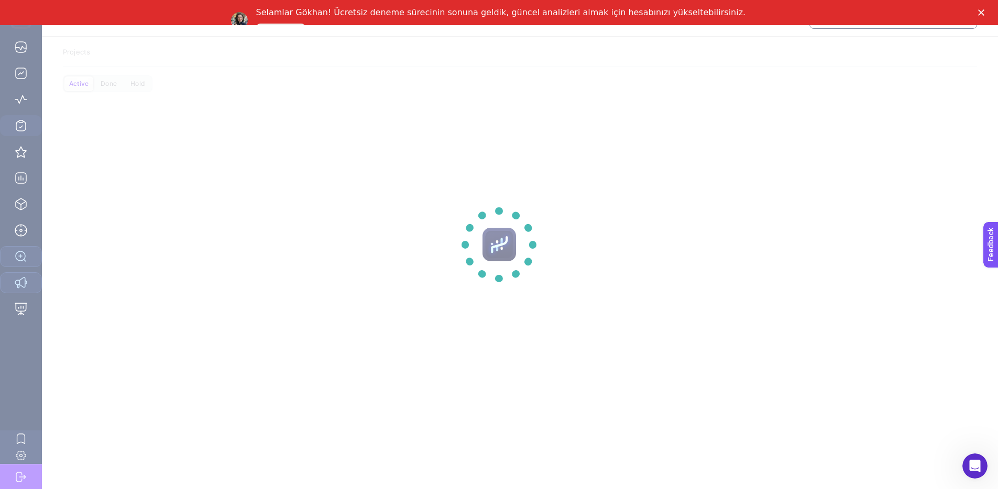
scroll to position [25, 0]
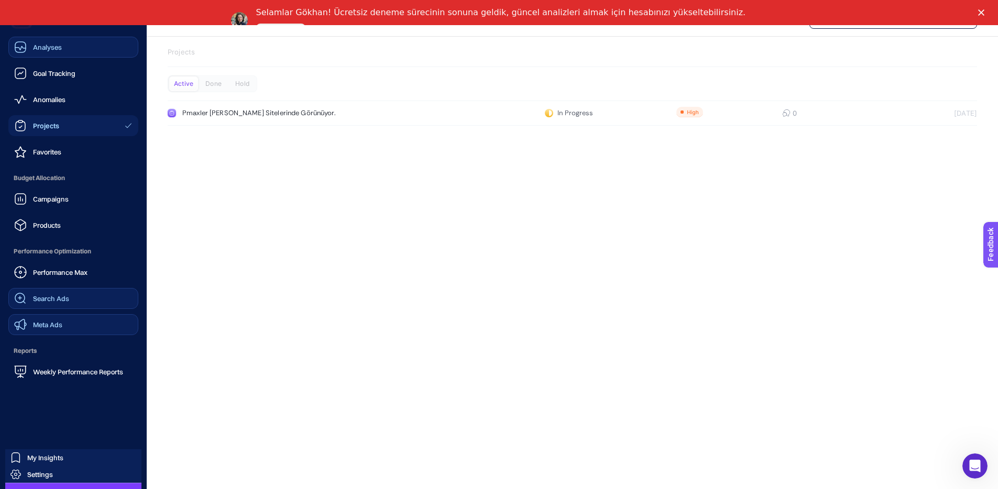
click at [47, 57] on link "Analyses" at bounding box center [73, 47] width 130 height 21
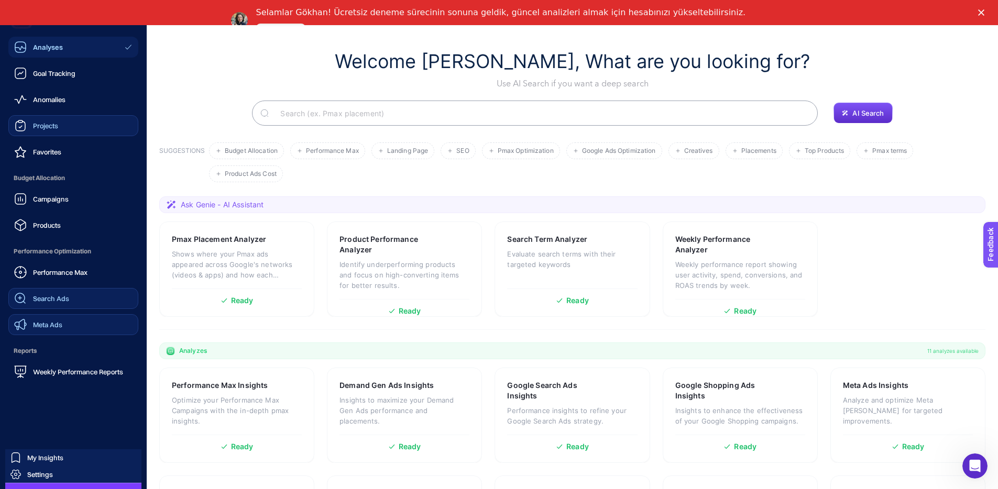
scroll to position [27, 0]
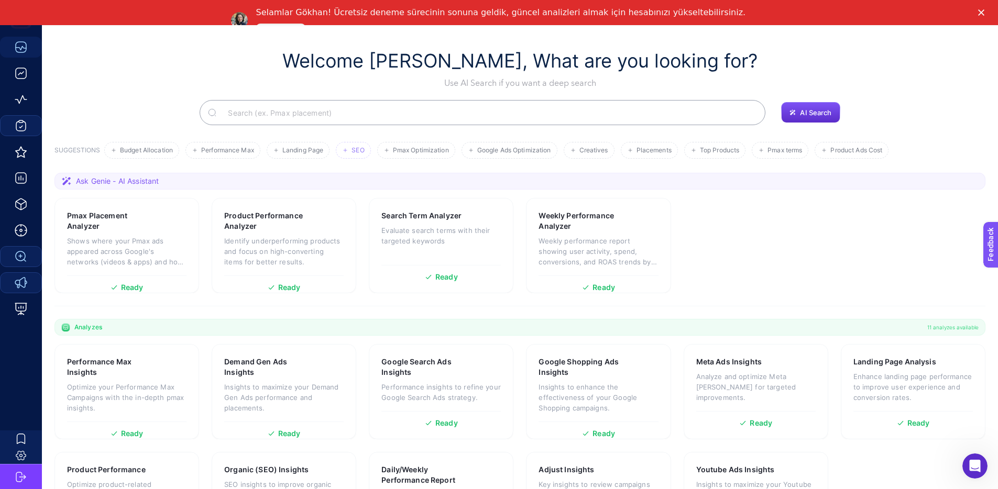
click at [355, 147] on span "SEO" at bounding box center [357, 151] width 13 height 8
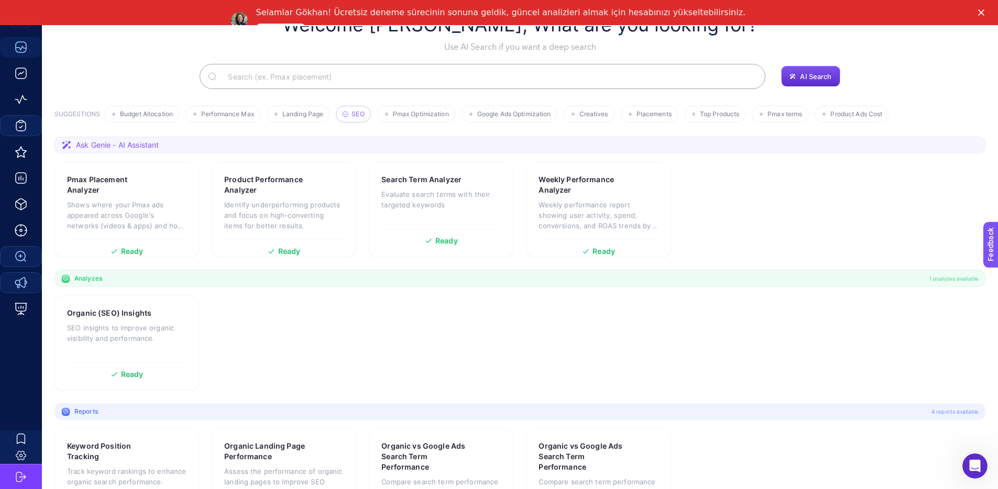
scroll to position [111, 0]
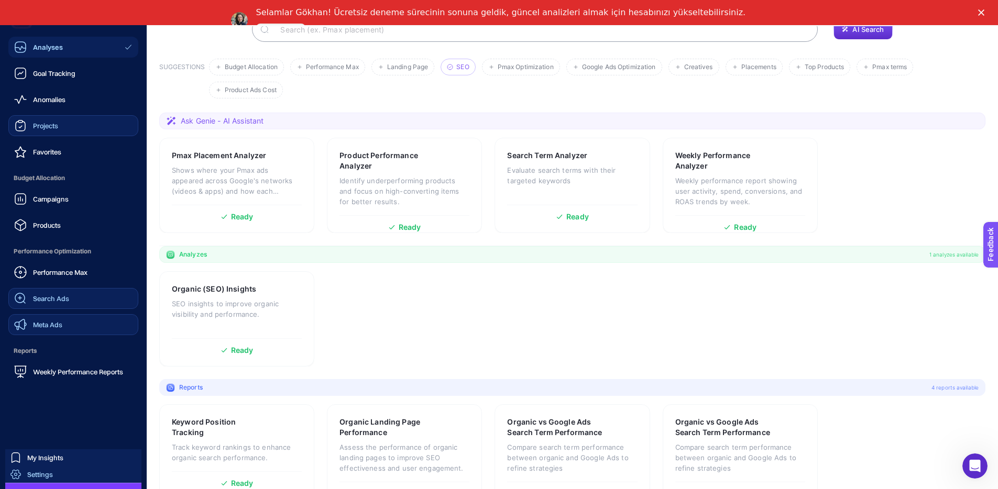
click at [44, 466] on link "Settings" at bounding box center [73, 474] width 136 height 17
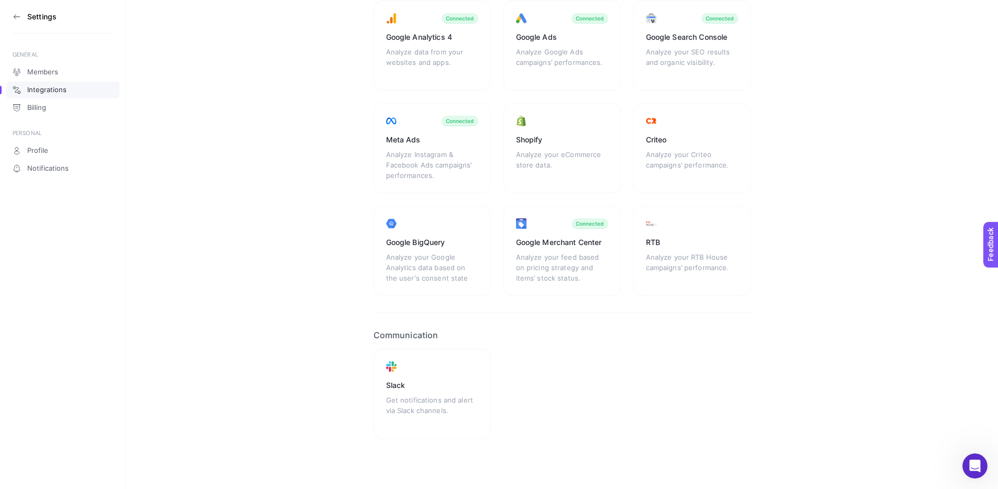
scroll to position [108, 0]
click at [61, 165] on span "Notifications" at bounding box center [47, 168] width 41 height 8
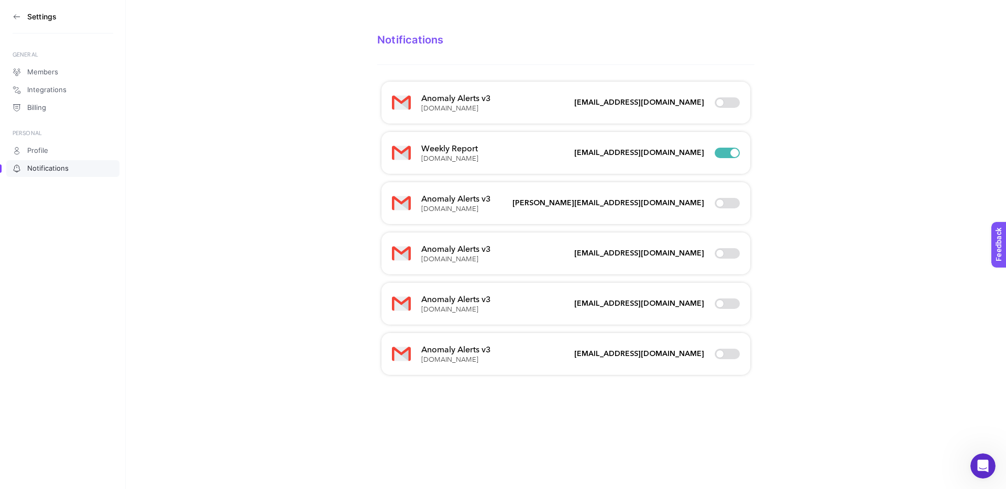
click at [419, 109] on div "Anomaly Alerts v3 [DOMAIN_NAME]" at bounding box center [441, 102] width 99 height 21
click at [397, 103] on img at bounding box center [401, 102] width 19 height 19
click at [52, 93] on span "Integrations" at bounding box center [46, 90] width 39 height 8
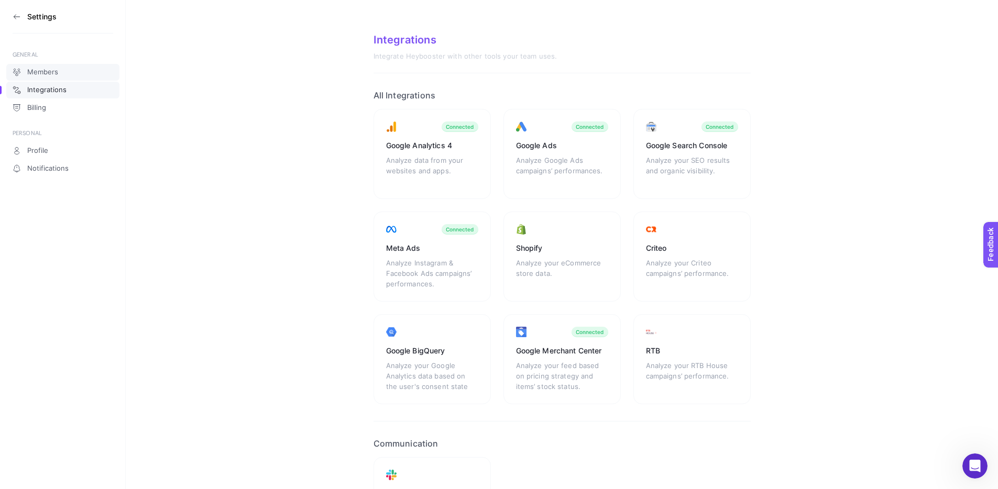
click at [50, 78] on link "Members" at bounding box center [62, 72] width 113 height 17
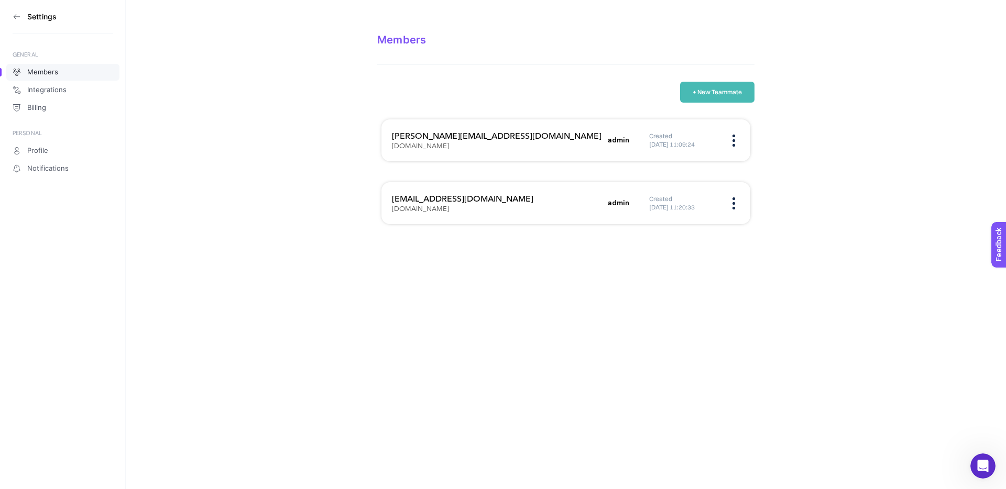
drag, startPoint x: 43, startPoint y: 179, endPoint x: 58, endPoint y: 178, distance: 14.7
click at [43, 179] on aside "Settings GENERAL Members Integrations Billing PERSONAL Profile Notifications" at bounding box center [63, 244] width 126 height 489
click at [62, 164] on span "Notifications" at bounding box center [47, 168] width 41 height 8
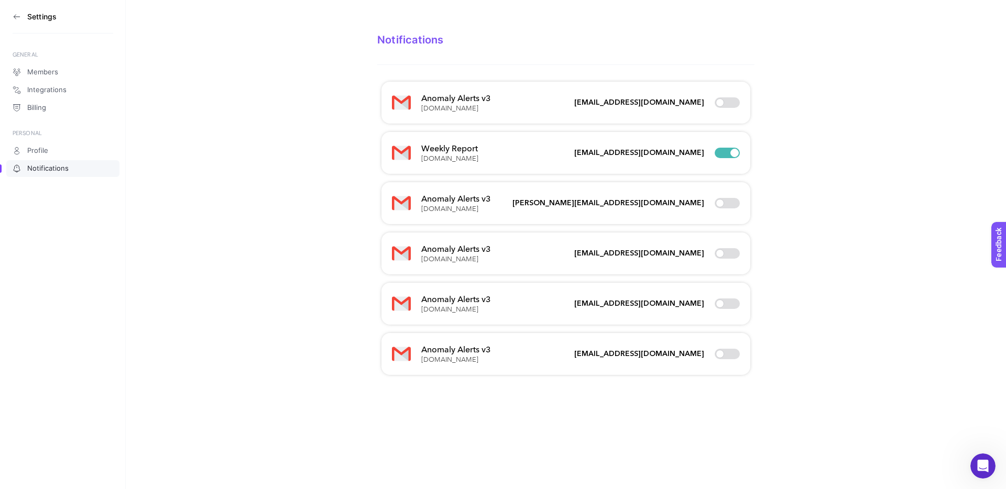
click at [20, 14] on icon at bounding box center [17, 17] width 8 height 8
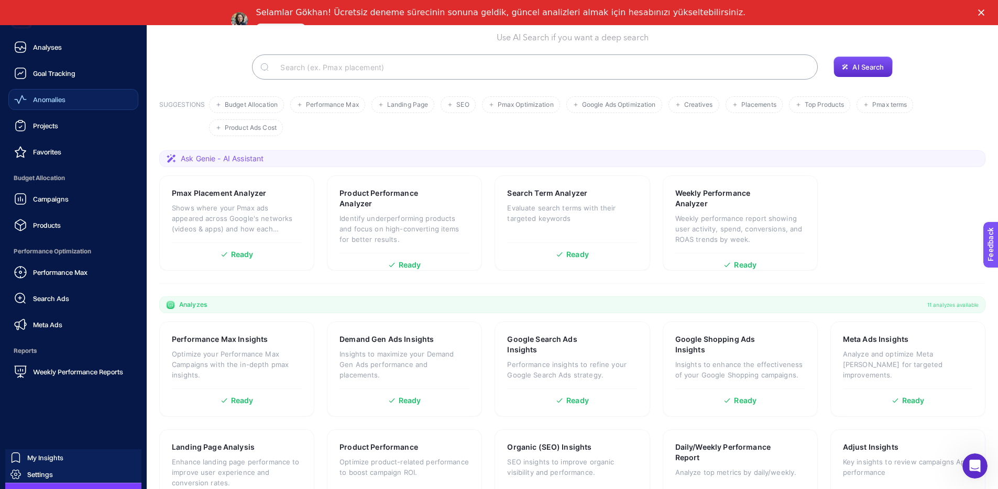
click at [45, 98] on span "Anomalies" at bounding box center [49, 99] width 32 height 8
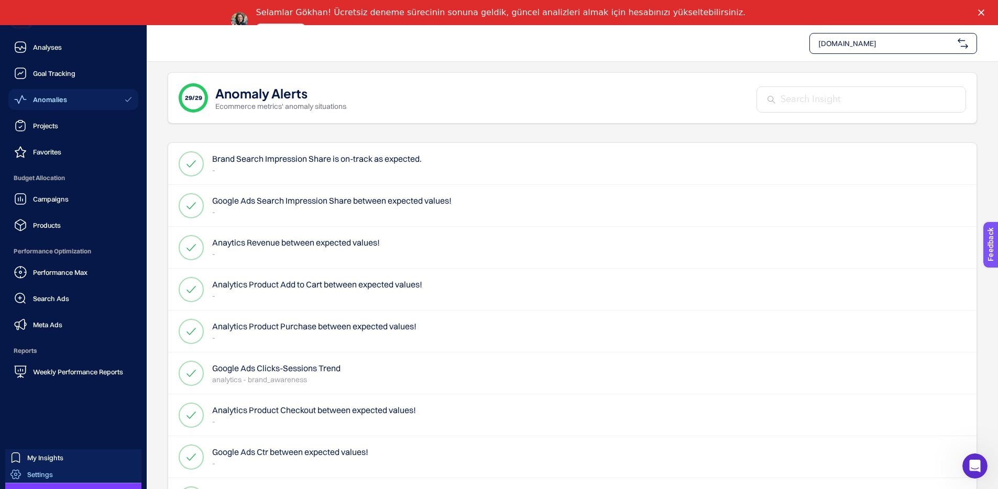
click at [87, 472] on link "Settings" at bounding box center [73, 474] width 136 height 17
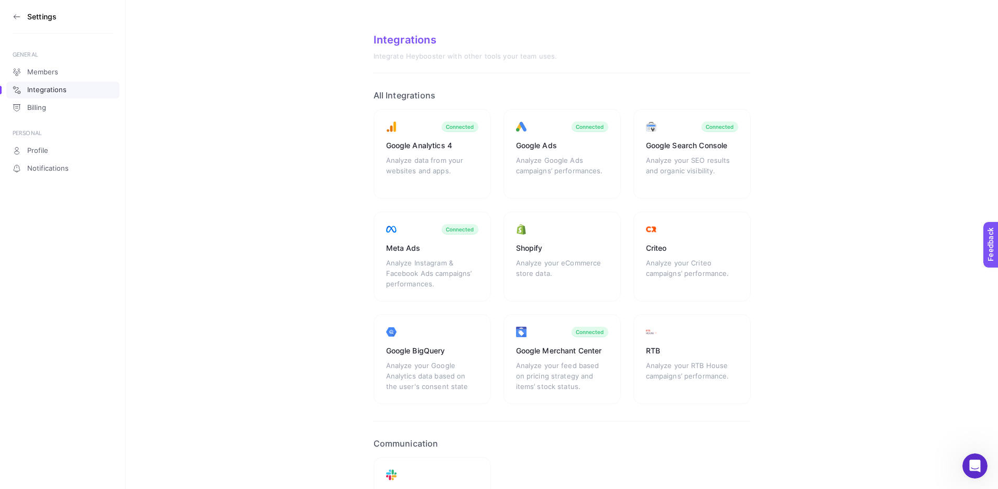
click at [18, 18] on icon at bounding box center [17, 17] width 8 height 8
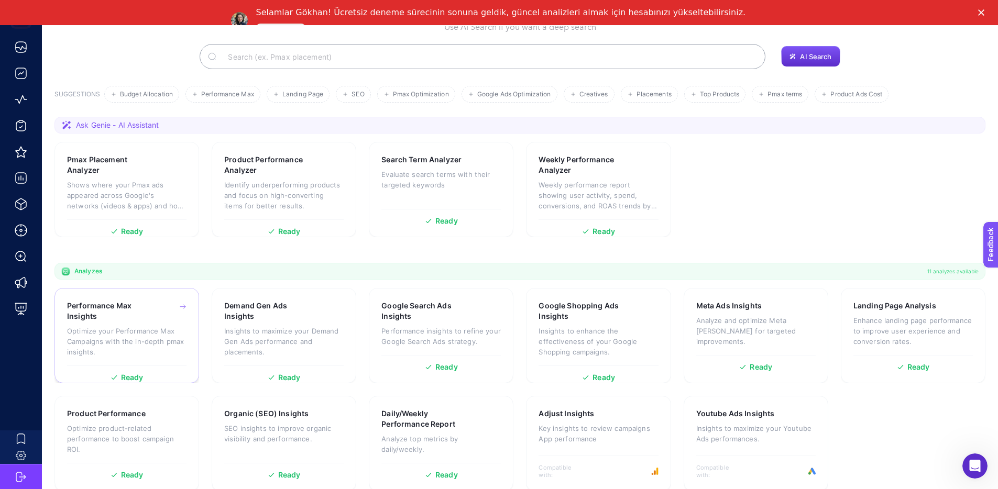
scroll to position [98, 0]
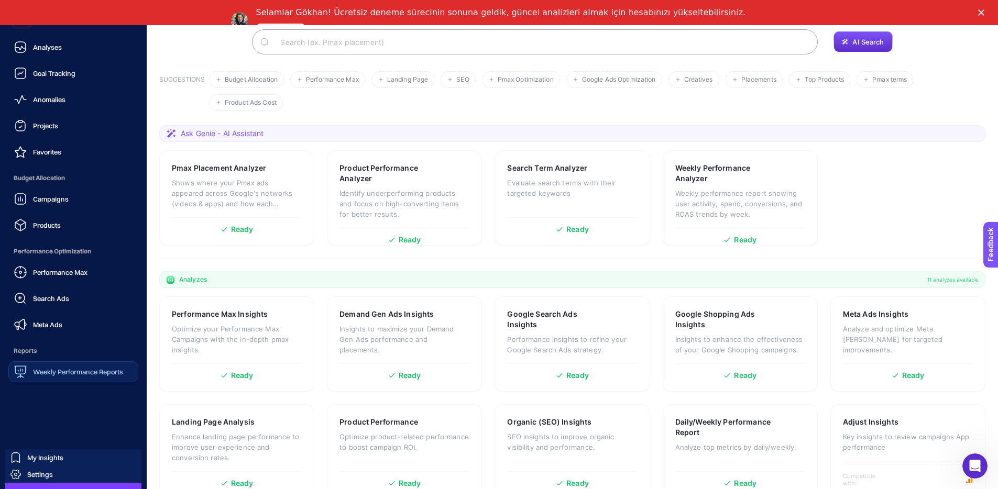
click at [74, 373] on span "Weekly Performance Reports" at bounding box center [78, 372] width 90 height 8
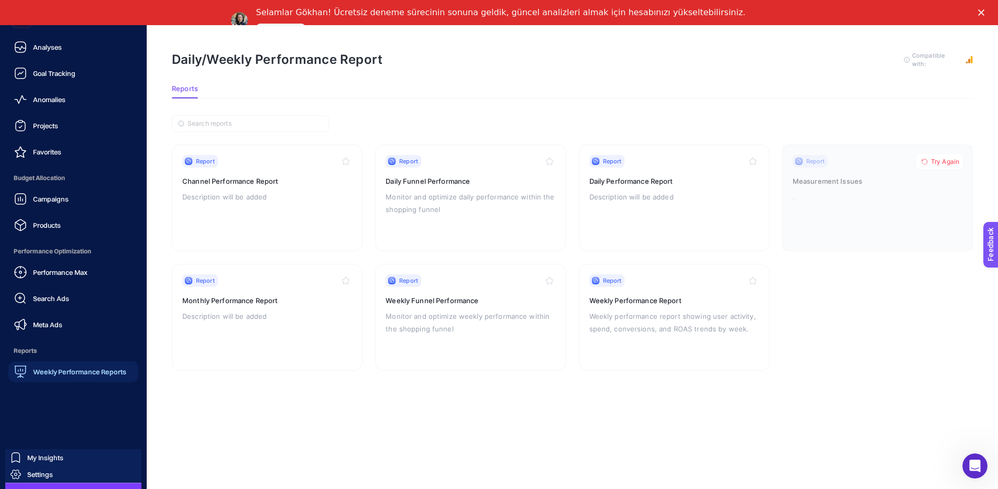
scroll to position [33, 0]
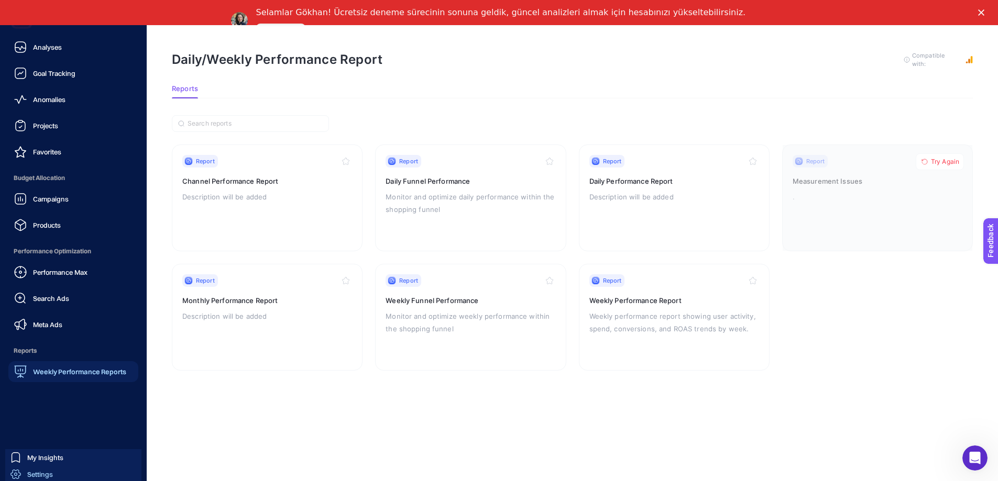
click at [48, 479] on div "Settings" at bounding box center [31, 474] width 42 height 10
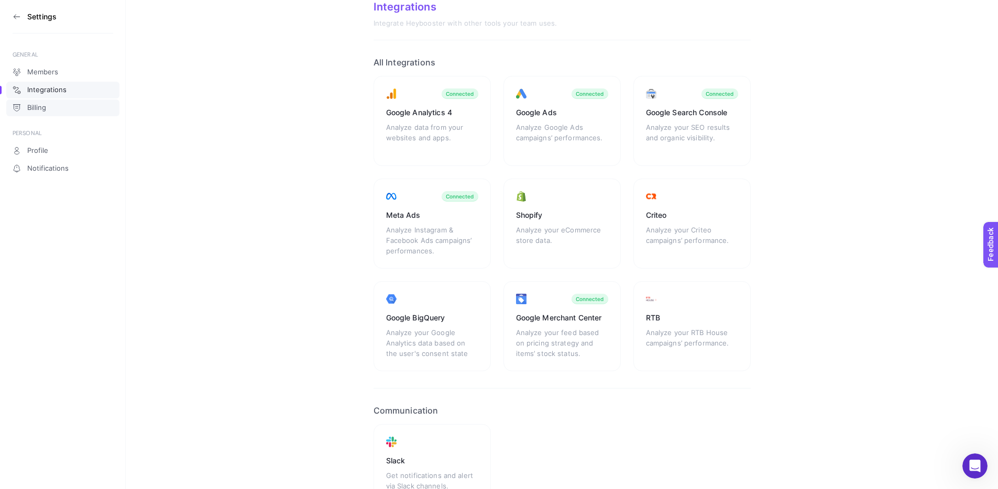
click at [50, 112] on link "Billing" at bounding box center [62, 108] width 113 height 17
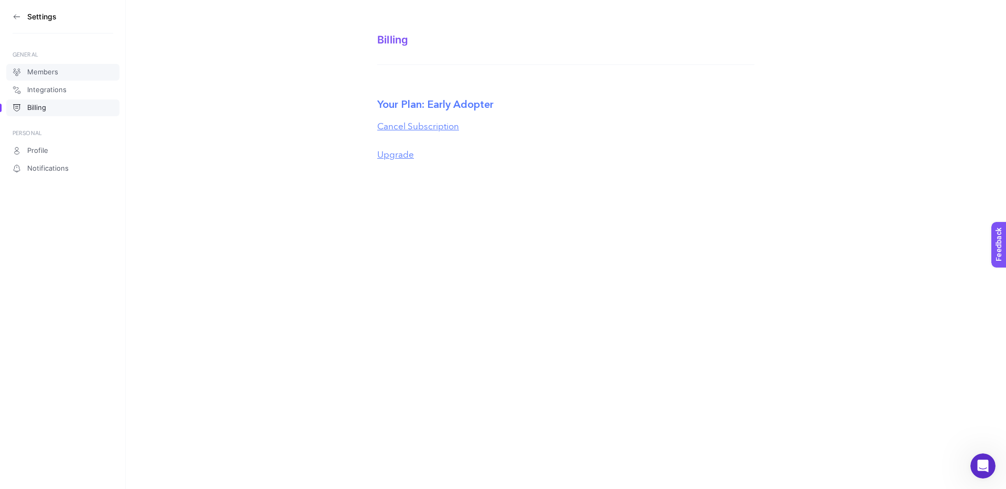
click at [71, 74] on link "Members" at bounding box center [62, 72] width 113 height 17
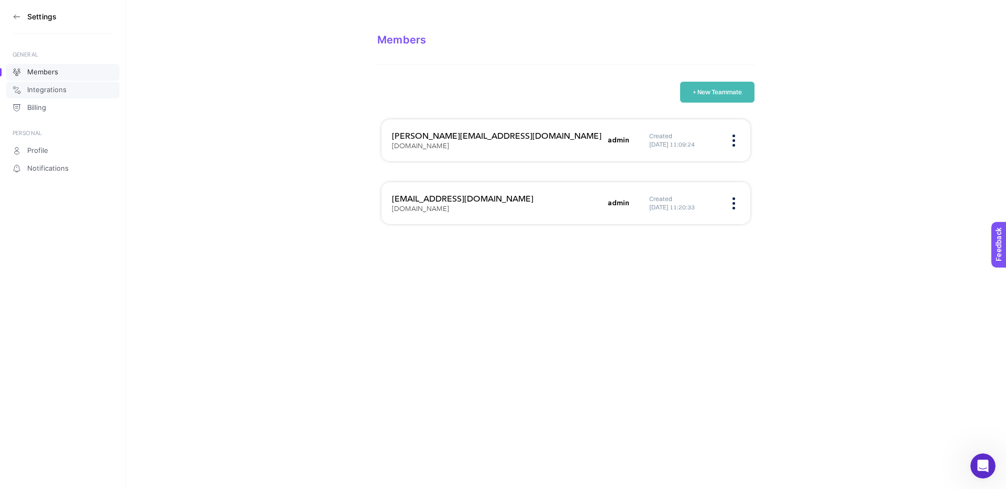
click at [71, 93] on link "Integrations" at bounding box center [62, 90] width 113 height 17
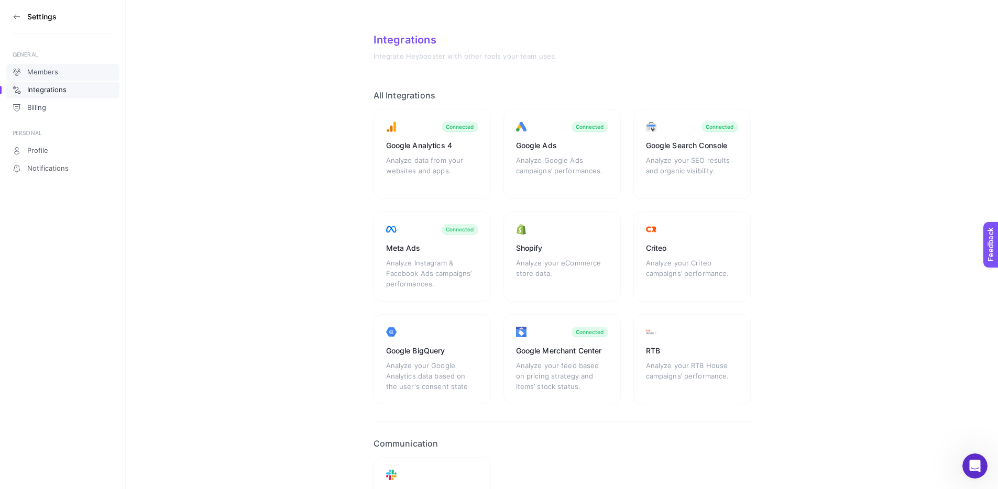
click at [64, 70] on link "Members" at bounding box center [62, 72] width 113 height 17
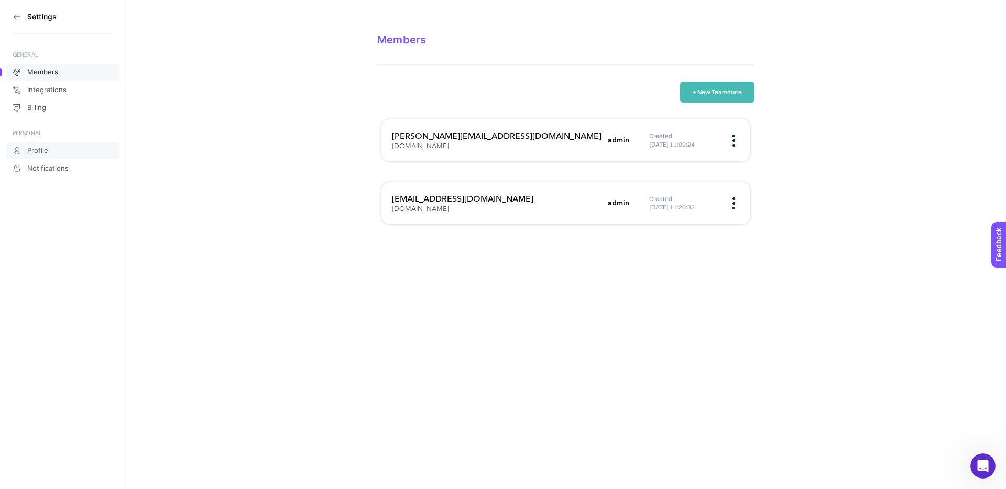
click at [63, 146] on link "Profile" at bounding box center [62, 150] width 113 height 17
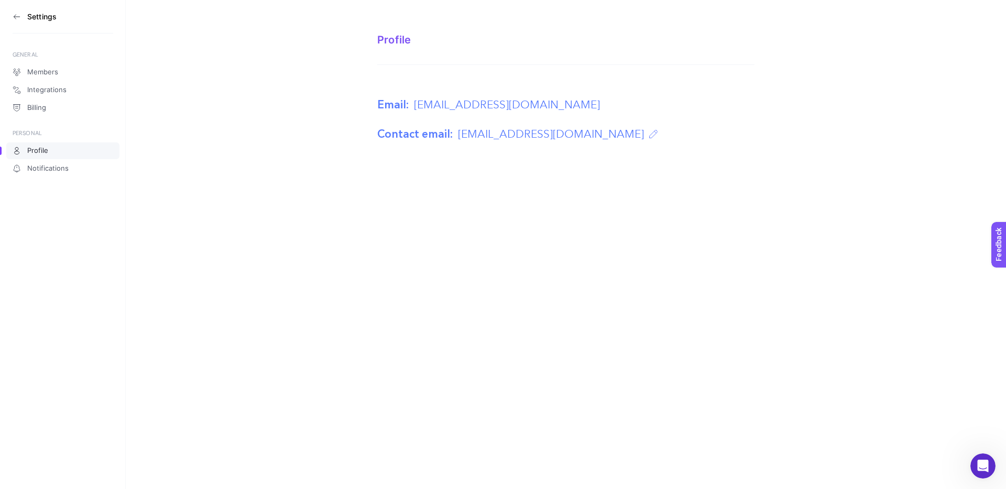
click at [21, 20] on section "Settings" at bounding box center [63, 17] width 101 height 34
click at [18, 19] on icon at bounding box center [17, 17] width 8 height 8
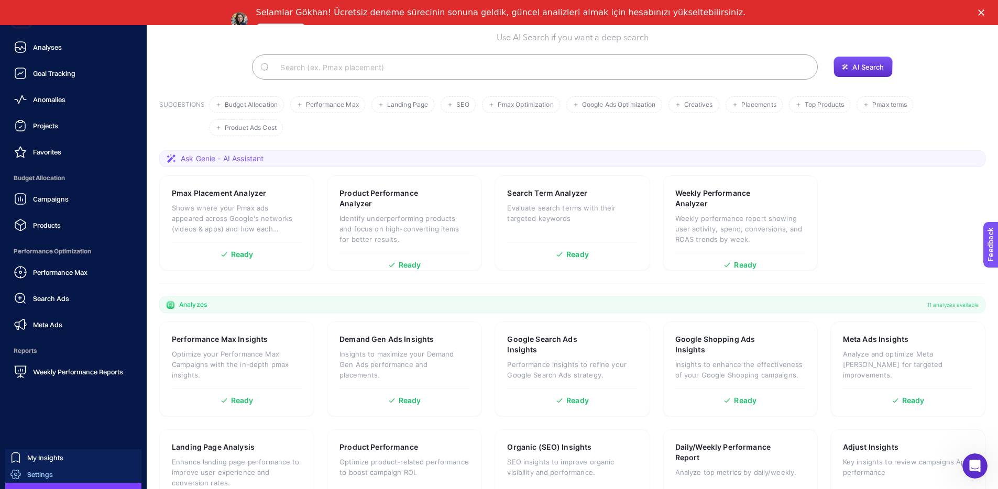
click at [60, 474] on link "Settings" at bounding box center [73, 474] width 136 height 17
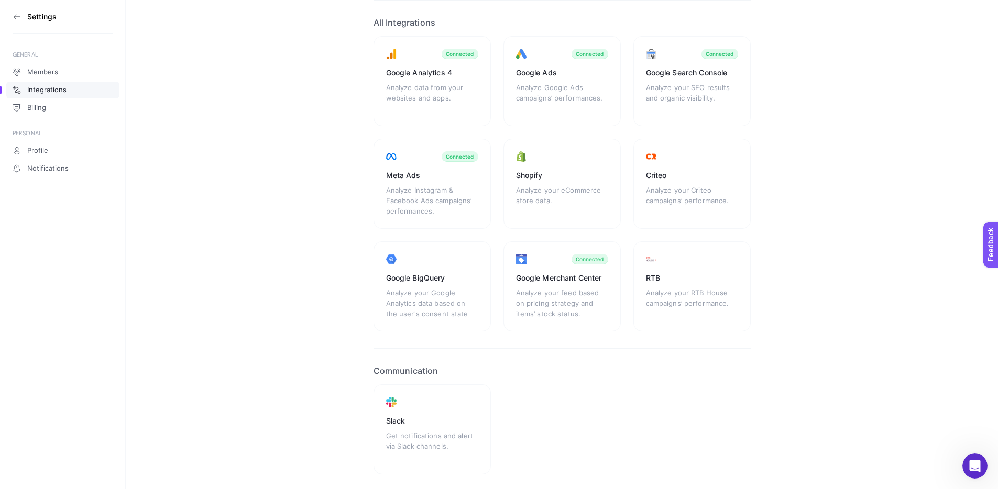
click at [14, 18] on icon at bounding box center [17, 17] width 8 height 8
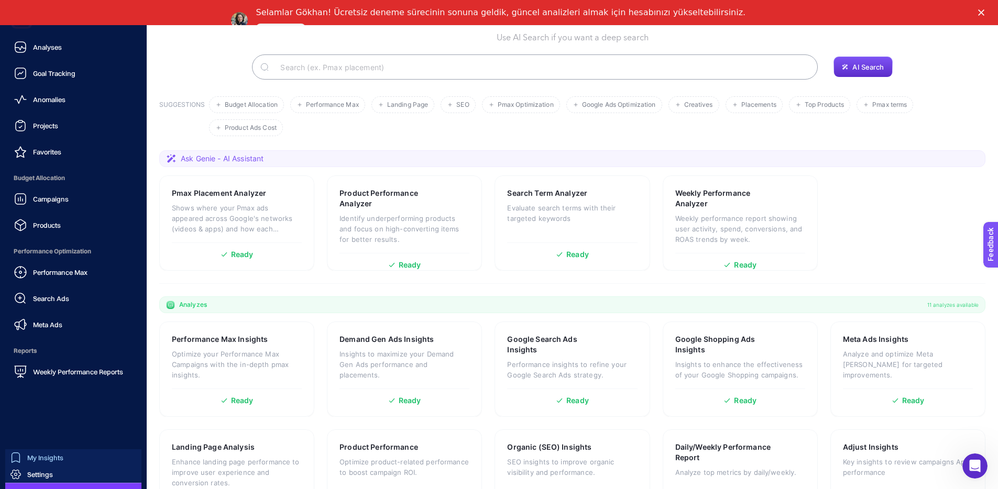
click at [59, 460] on span "My Insights" at bounding box center [45, 458] width 36 height 8
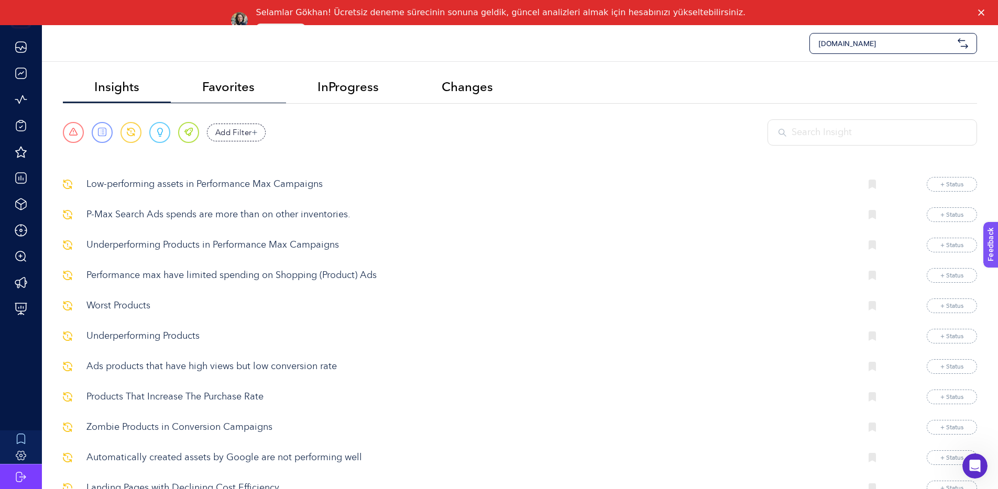
click at [286, 96] on li "Favorites" at bounding box center [348, 87] width 124 height 31
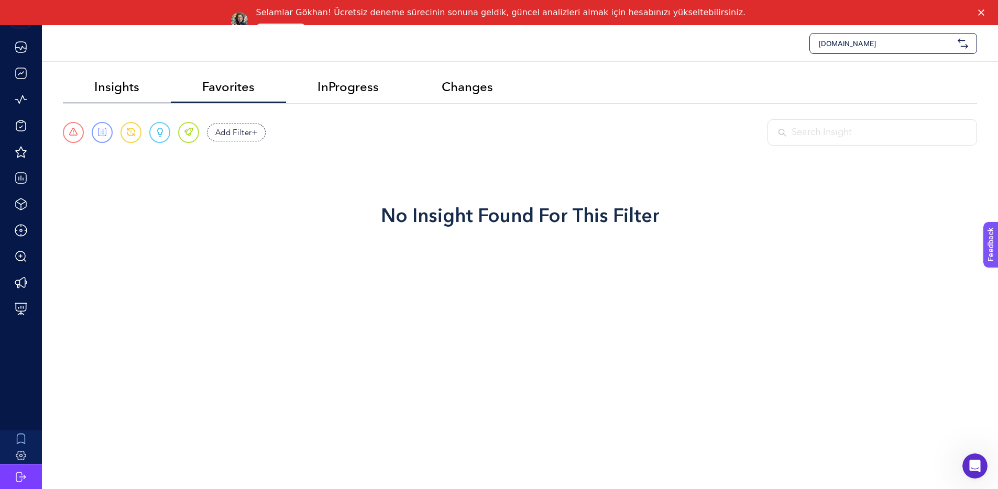
click at [171, 97] on li "Insights" at bounding box center [228, 87] width 115 height 31
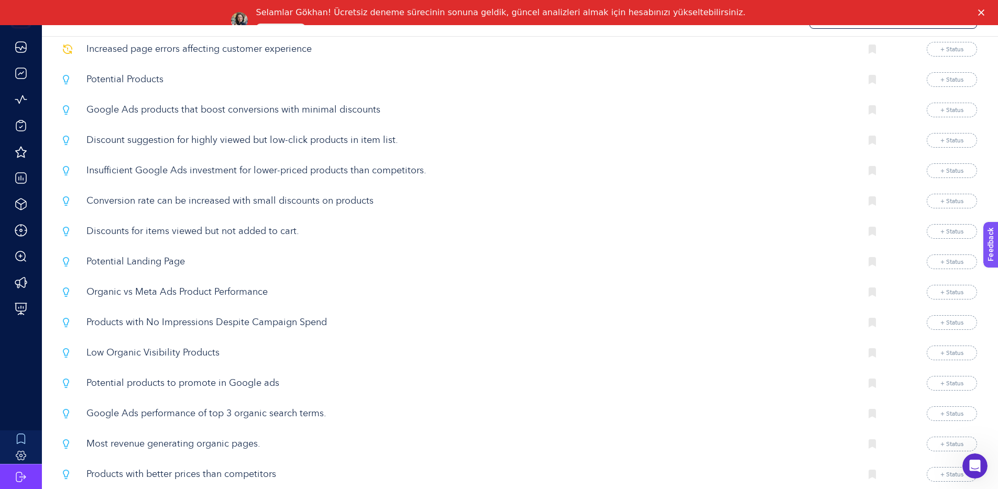
scroll to position [1588, 0]
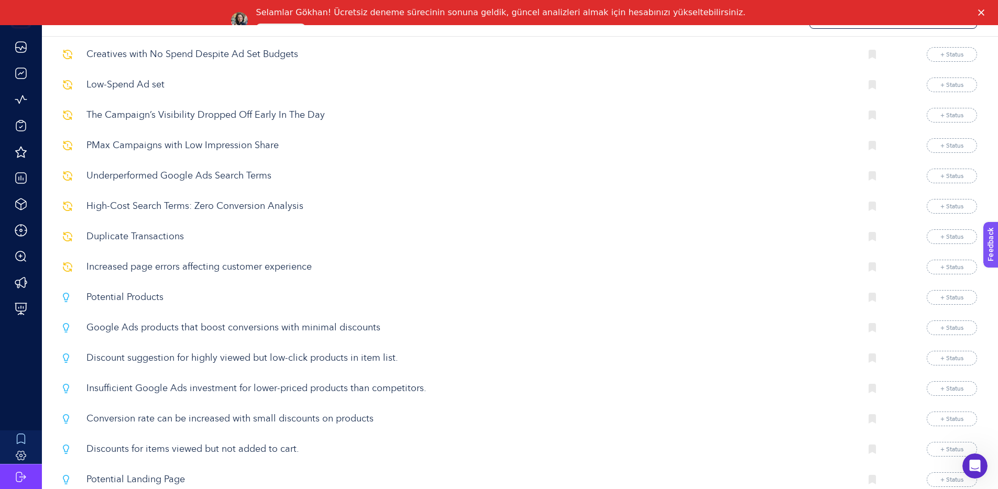
click at [959, 304] on button "+ Status" at bounding box center [951, 297] width 50 height 15
click at [940, 244] on button "+ Status" at bounding box center [951, 236] width 50 height 15
click at [941, 244] on button "+ Status" at bounding box center [951, 236] width 50 height 15
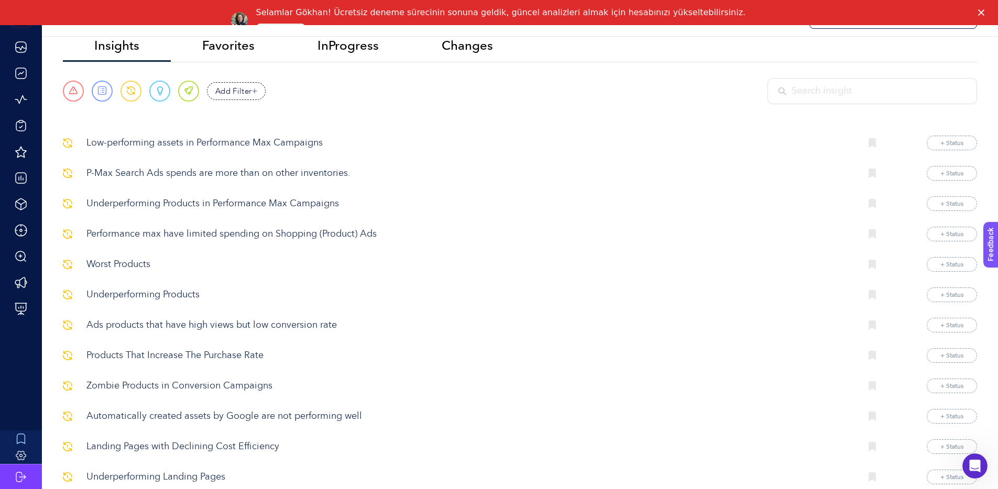
scroll to position [0, 0]
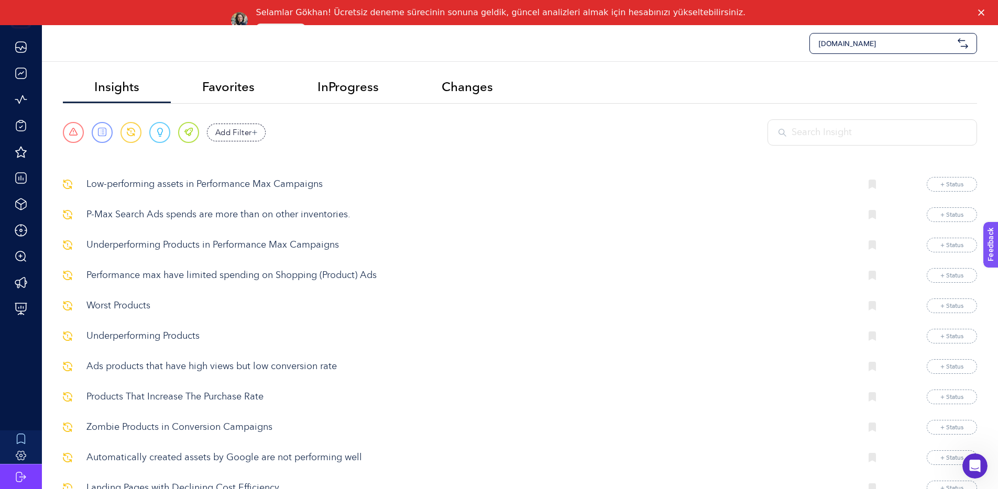
click at [153, 156] on section "Urgent Report Warning Opportunity Perfect Add Filter Fields 0 Package Package D…" at bounding box center [520, 140] width 914 height 42
click at [244, 134] on span "Add Filter" at bounding box center [233, 133] width 37 height 12
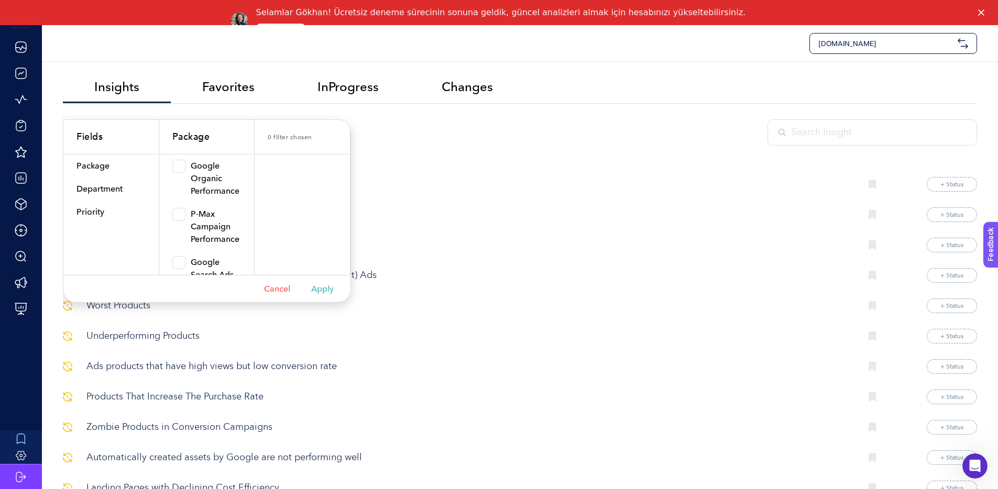
click at [218, 49] on div "[DOMAIN_NAME]" at bounding box center [520, 43] width 914 height 21
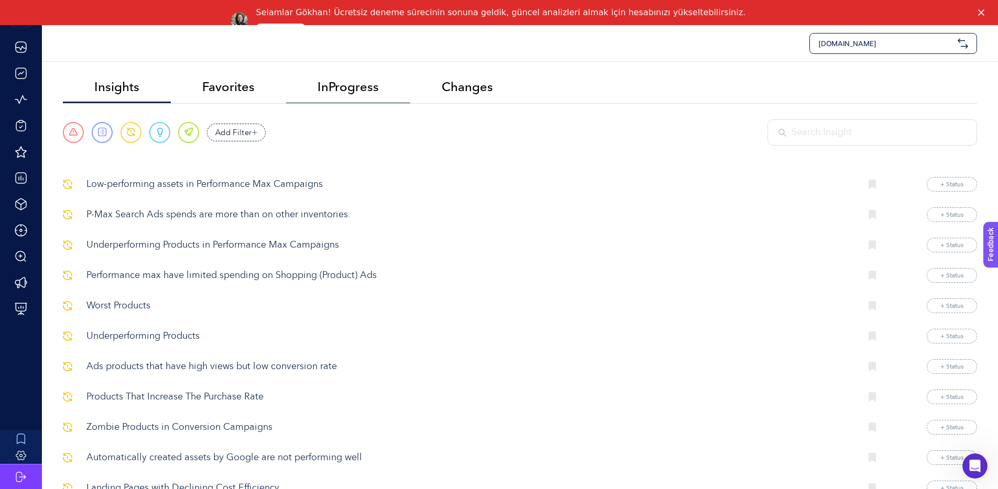
click at [371, 87] on span "InProgress" at bounding box center [347, 87] width 61 height 15
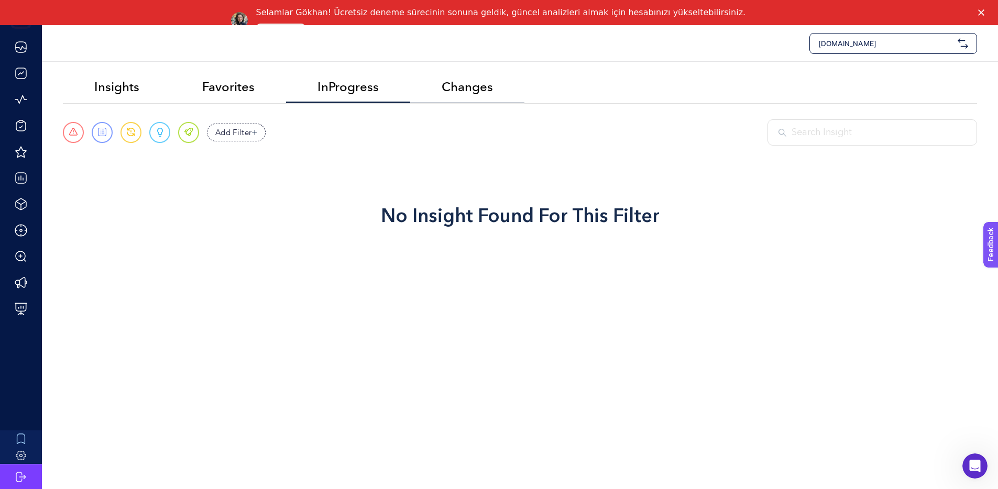
click at [482, 84] on span "Changes" at bounding box center [467, 87] width 51 height 15
click at [237, 90] on span "Favorites" at bounding box center [228, 87] width 52 height 15
click at [122, 92] on span "Insights" at bounding box center [116, 87] width 45 height 15
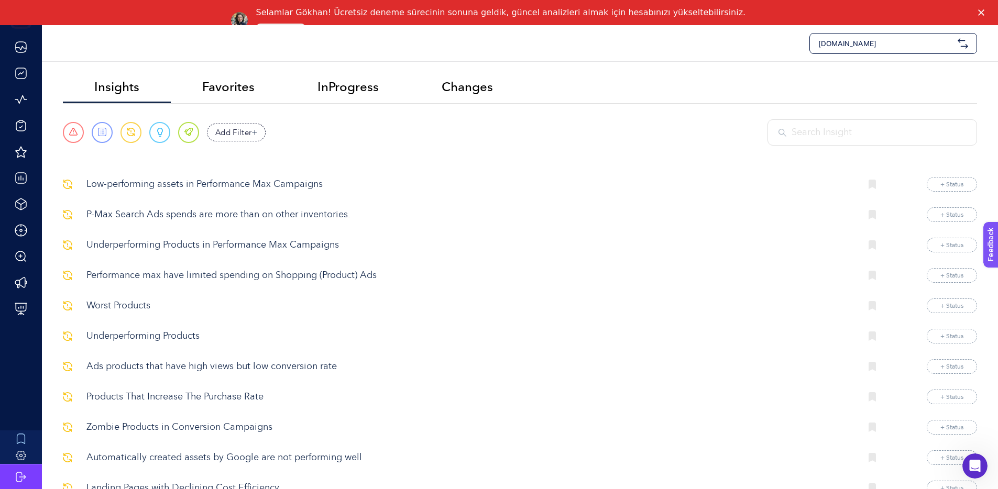
click at [230, 222] on p "P-Max Search Ads spends are more than on other inventories." at bounding box center [469, 215] width 767 height 14
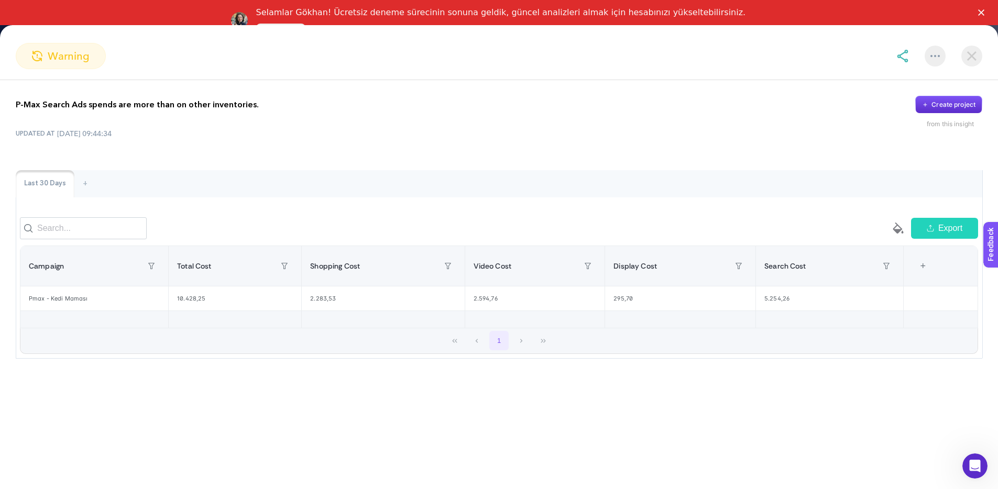
scroll to position [19, 0]
click at [979, 59] on img at bounding box center [971, 56] width 21 height 21
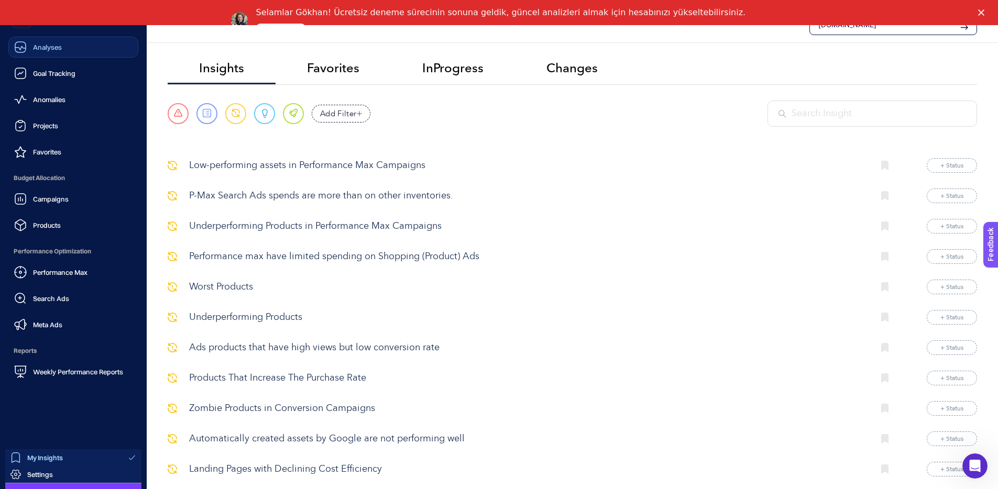
click at [17, 47] on icon at bounding box center [20, 49] width 10 height 4
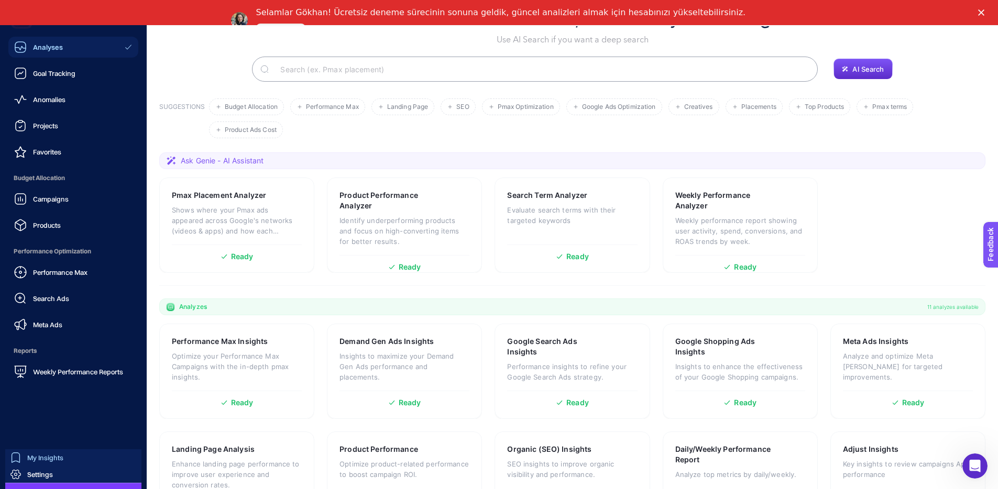
scroll to position [73, 0]
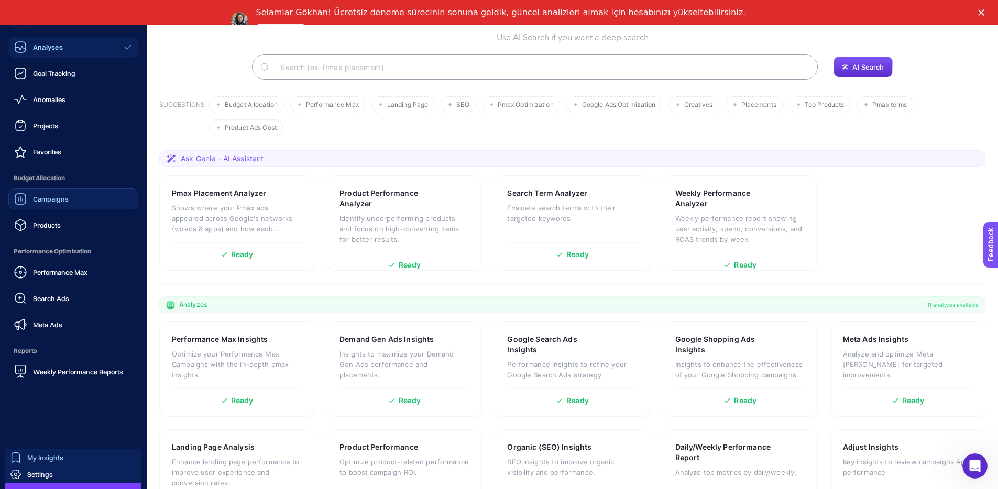
click at [44, 197] on span "Campaigns" at bounding box center [51, 199] width 36 height 8
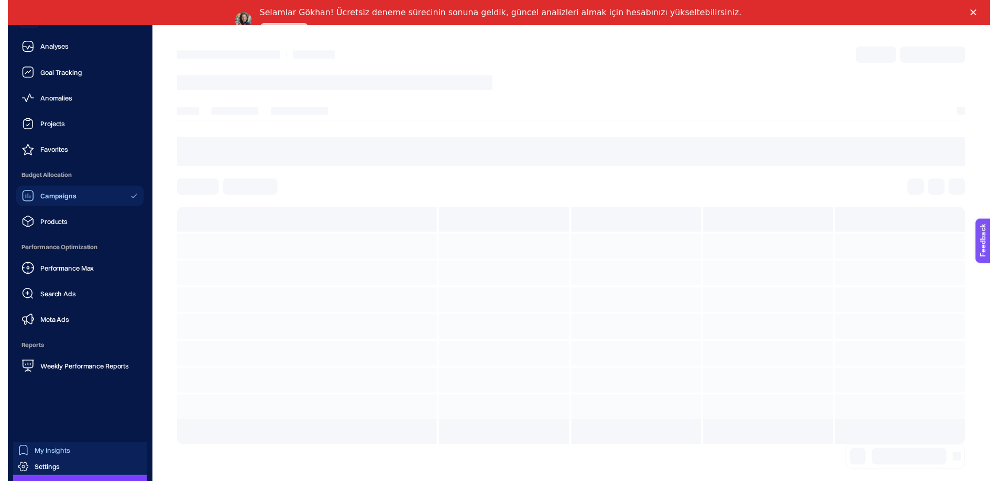
scroll to position [25, 0]
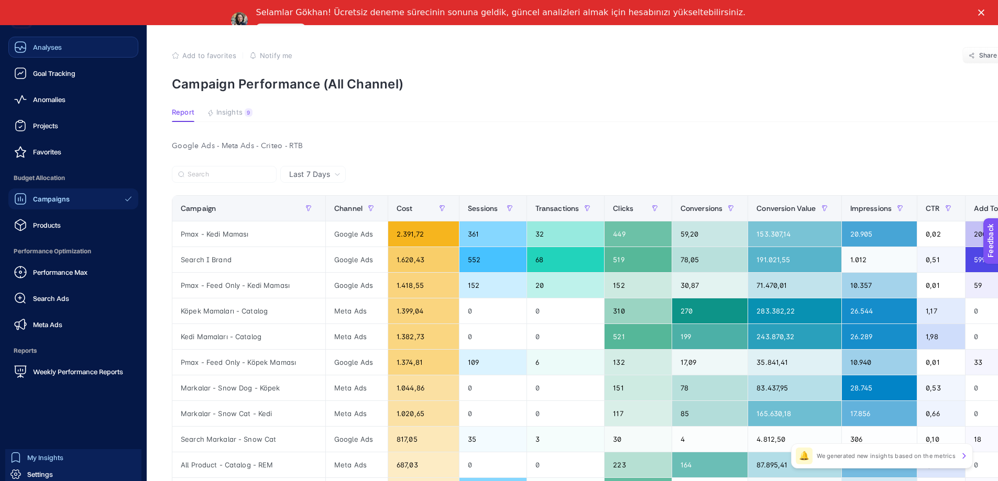
click at [27, 54] on link "Analyses" at bounding box center [73, 47] width 130 height 21
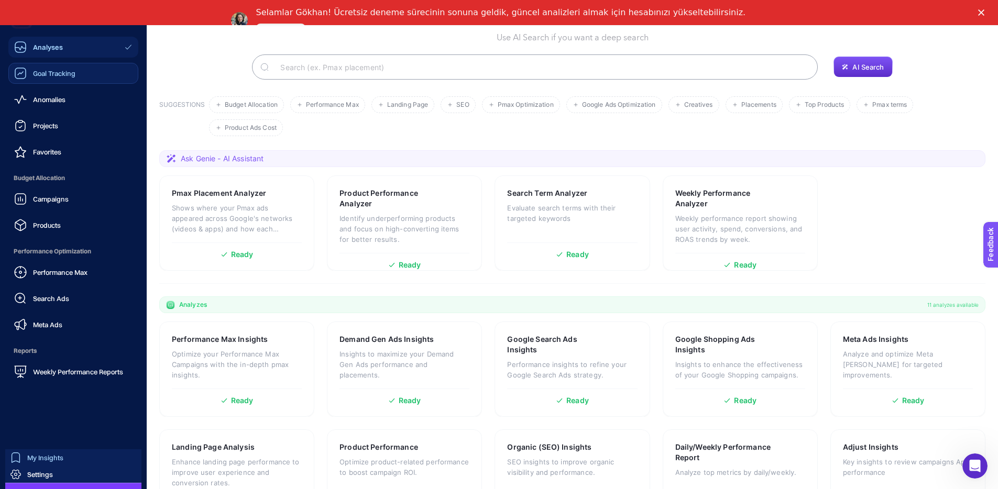
click at [42, 75] on span "Goal Tracking" at bounding box center [54, 73] width 42 height 8
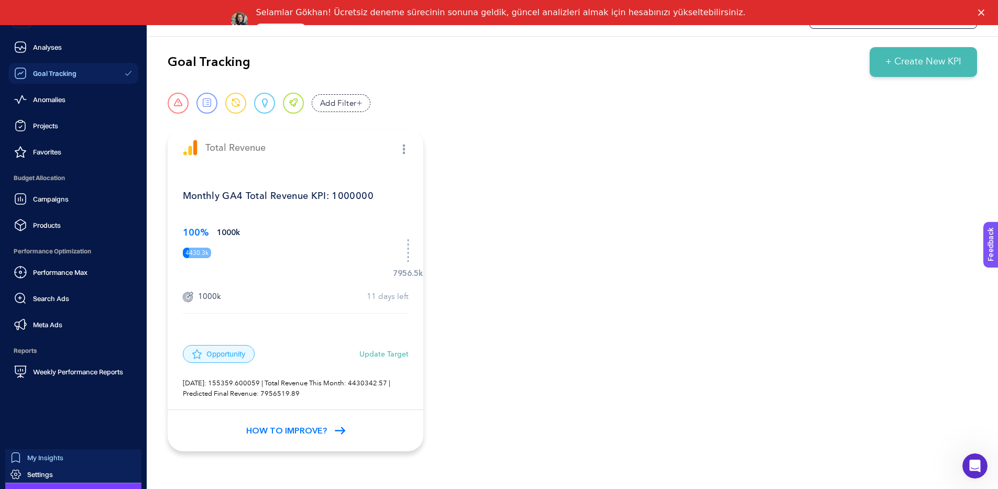
scroll to position [25, 0]
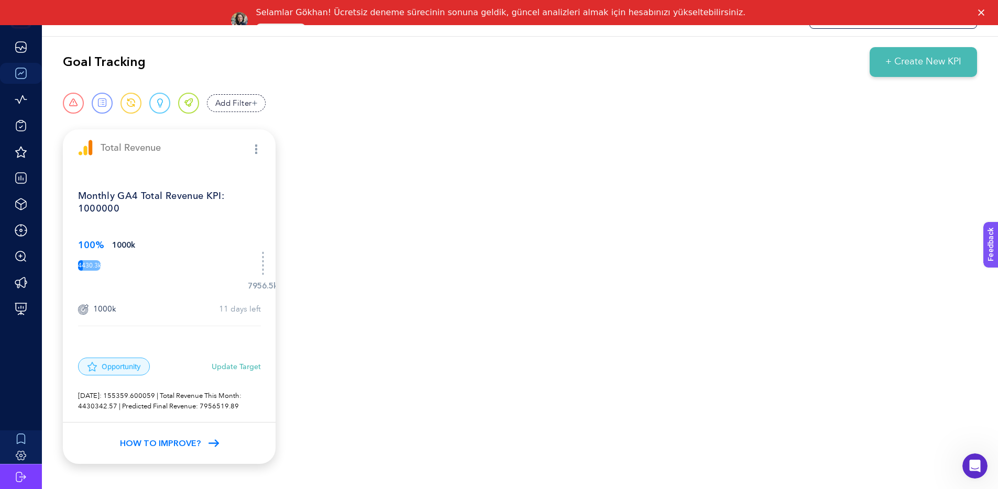
click at [95, 267] on span "4430.3k" at bounding box center [89, 265] width 23 height 10
click at [260, 286] on div "7956.5k" at bounding box center [263, 286] width 30 height 12
click at [260, 285] on div "7956.5k" at bounding box center [263, 286] width 30 height 12
click at [186, 445] on span "How to Improve?" at bounding box center [160, 443] width 81 height 13
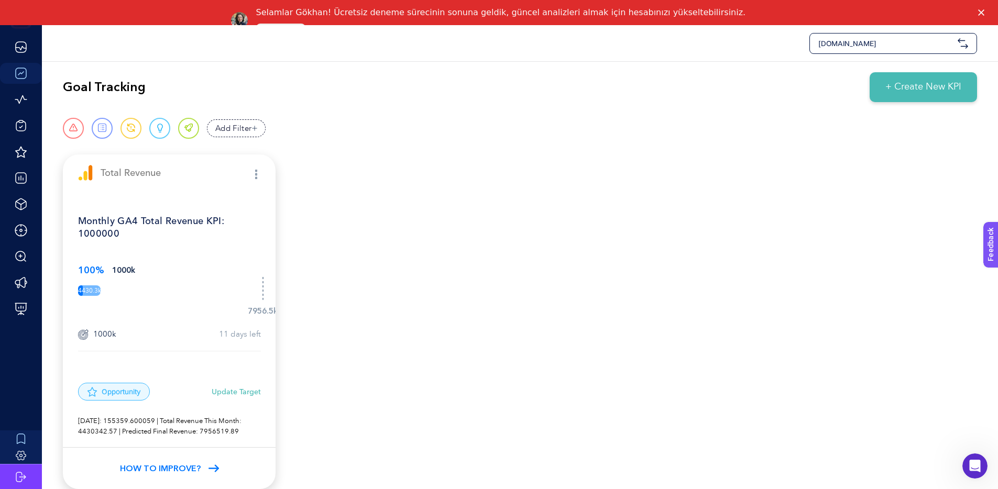
click at [252, 181] on div "Total Revenue" at bounding box center [169, 173] width 213 height 37
click at [254, 179] on div "Total Revenue" at bounding box center [169, 173] width 213 height 37
click at [256, 291] on div "7956.5k" at bounding box center [260, 296] width 25 height 42
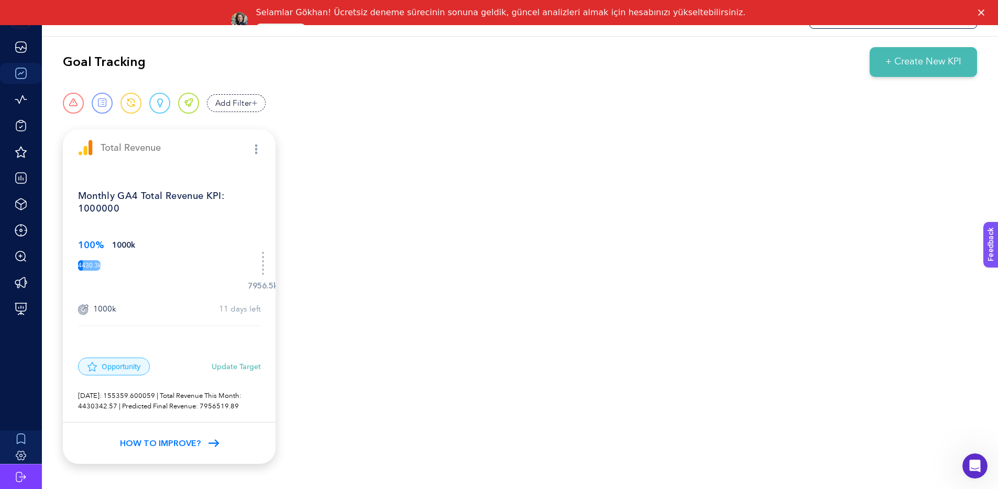
click at [264, 264] on div "7956.5k" at bounding box center [260, 271] width 25 height 42
click at [253, 150] on div at bounding box center [255, 147] width 9 height 13
click at [159, 104] on span at bounding box center [160, 102] width 6 height 9
click at [197, 440] on span "How to Improve?" at bounding box center [160, 443] width 81 height 13
click at [255, 144] on div at bounding box center [255, 147] width 9 height 13
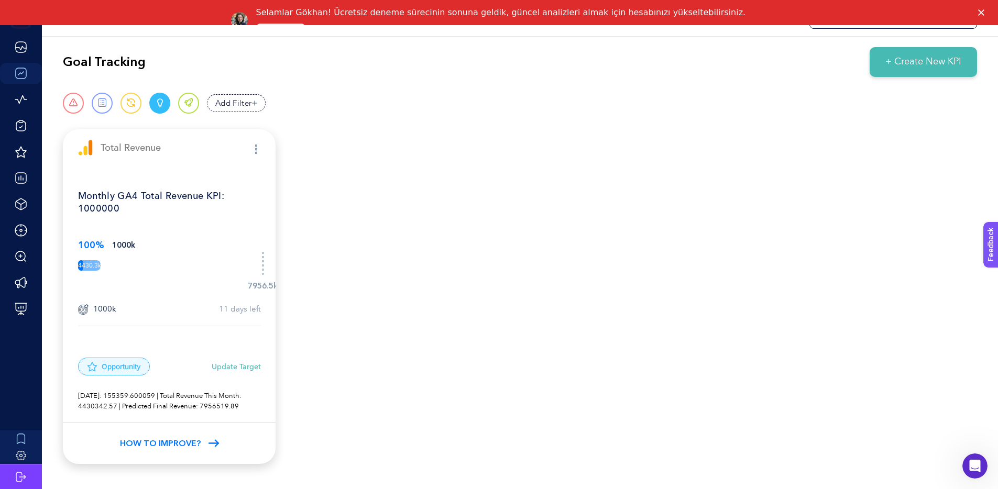
click at [256, 149] on img "button" at bounding box center [256, 149] width 2 height 9
click at [218, 169] on span "Edit" at bounding box center [195, 175] width 79 height 23
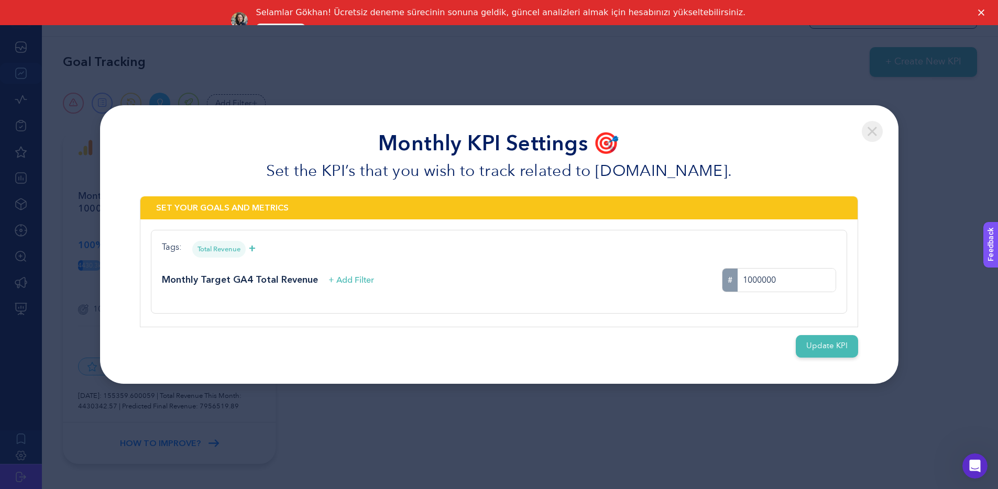
click at [760, 292] on input "1000000" at bounding box center [786, 280] width 98 height 23
click at [875, 121] on img at bounding box center [872, 131] width 21 height 21
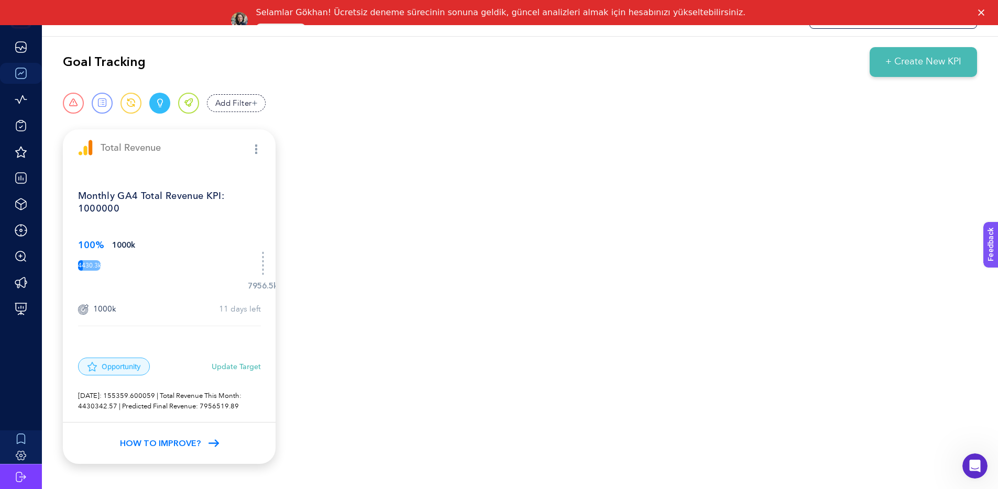
drag, startPoint x: 121, startPoint y: 270, endPoint x: 109, endPoint y: 268, distance: 12.1
click at [121, 270] on div "4430.3k 7956.5k" at bounding box center [169, 265] width 183 height 10
click at [80, 268] on span "4430.3k" at bounding box center [89, 265] width 23 height 10
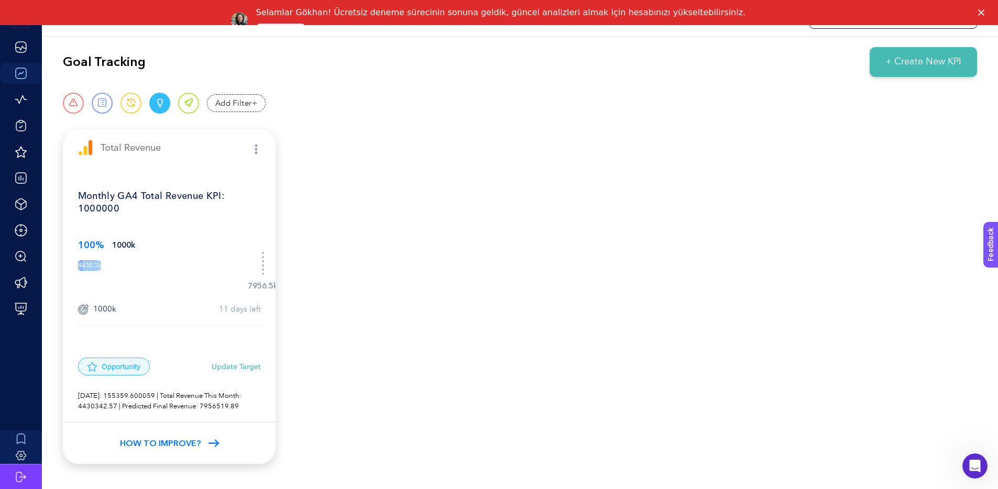
click at [256, 145] on img "button" at bounding box center [256, 149] width 2 height 9
click at [191, 196] on span "Detail" at bounding box center [195, 198] width 79 height 23
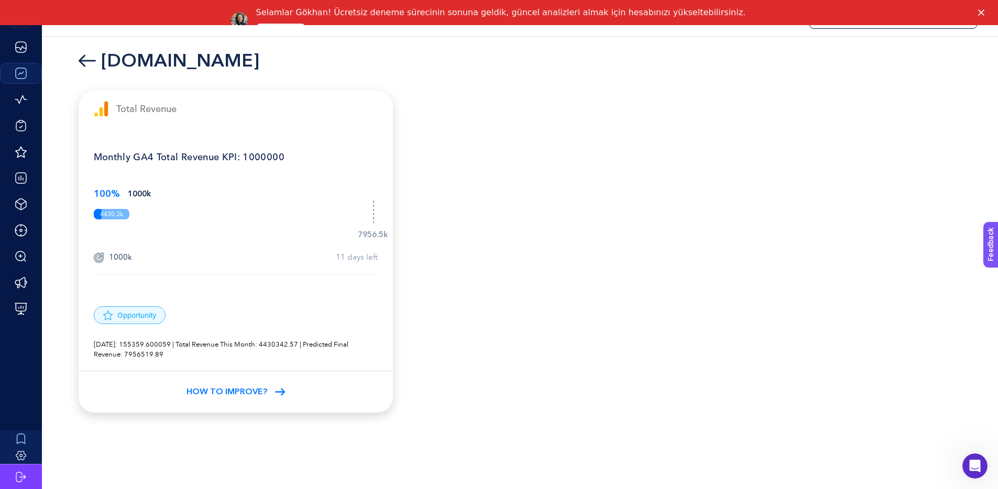
click at [372, 212] on div at bounding box center [373, 210] width 2 height 25
drag, startPoint x: 356, startPoint y: 235, endPoint x: 388, endPoint y: 234, distance: 32.5
click at [388, 234] on div "Monthly GA4 Total Revenue KPI: 1000000 100% 1000k 4430.3k 7956.5k 1000k 11 days…" at bounding box center [236, 249] width 314 height 244
click at [284, 390] on div "How to Improve?" at bounding box center [236, 392] width 314 height 42
drag, startPoint x: 126, startPoint y: 258, endPoint x: 95, endPoint y: 257, distance: 30.9
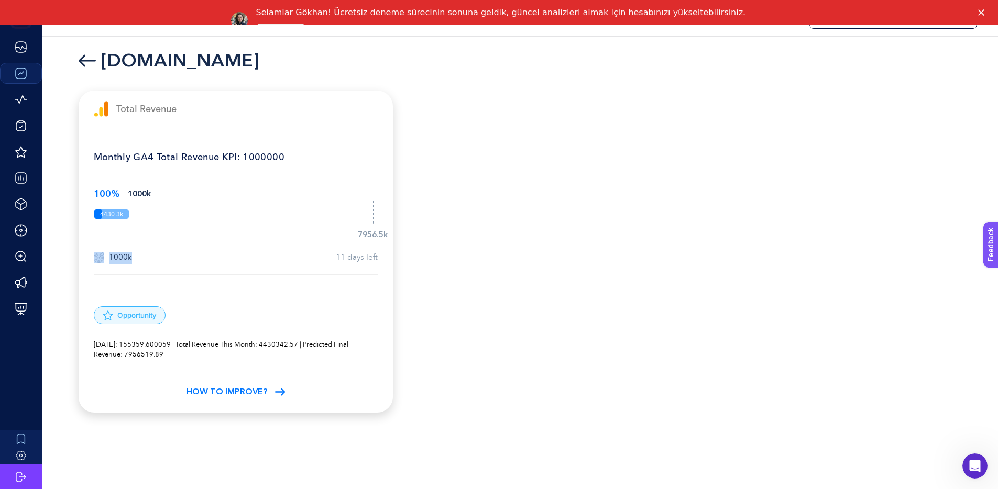
click at [95, 257] on div "1000k 11 days left" at bounding box center [236, 258] width 284 height 12
drag, startPoint x: 141, startPoint y: 344, endPoint x: 151, endPoint y: 344, distance: 9.4
click at [151, 344] on p "[DATE]: 155359.600059 | Total Revenue This Month: 4430342.57 | Predicted Final …" at bounding box center [236, 350] width 284 height 20
click at [162, 345] on p "[DATE]: 155359.600059 | Total Revenue This Month: 4430342.57 | Predicted Final …" at bounding box center [236, 350] width 284 height 20
drag, startPoint x: 201, startPoint y: 345, endPoint x: 256, endPoint y: 345, distance: 54.5
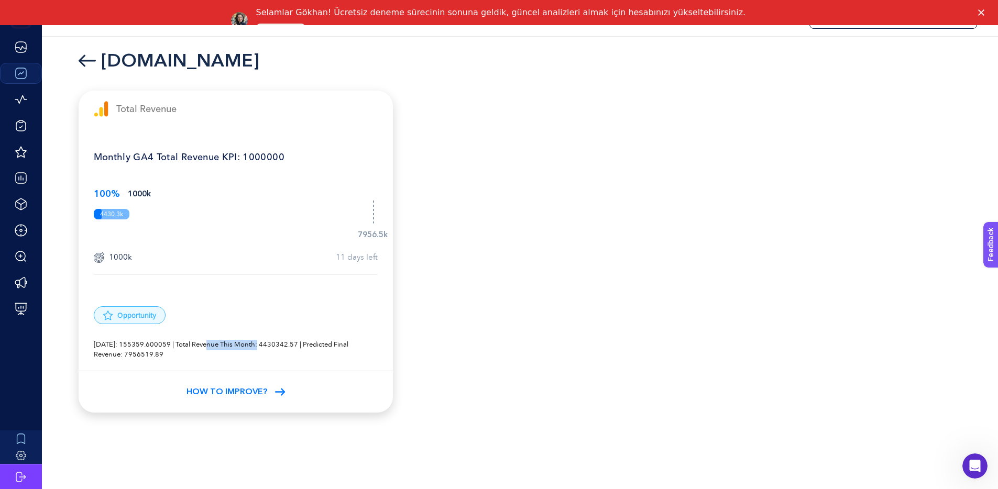
click at [256, 345] on p "[DATE]: 155359.600059 | Total Revenue This Month: 4430342.57 | Predicted Final …" at bounding box center [236, 350] width 284 height 20
click at [268, 344] on p "[DATE]: 155359.600059 | Total Revenue This Month: 4430342.57 | Predicted Final …" at bounding box center [236, 350] width 284 height 20
drag, startPoint x: 293, startPoint y: 344, endPoint x: 279, endPoint y: 346, distance: 14.2
click at [279, 346] on p "[DATE]: 155359.600059 | Total Revenue This Month: 4430342.57 | Predicted Final …" at bounding box center [236, 350] width 284 height 20
drag, startPoint x: 152, startPoint y: 356, endPoint x: 140, endPoint y: 357, distance: 12.1
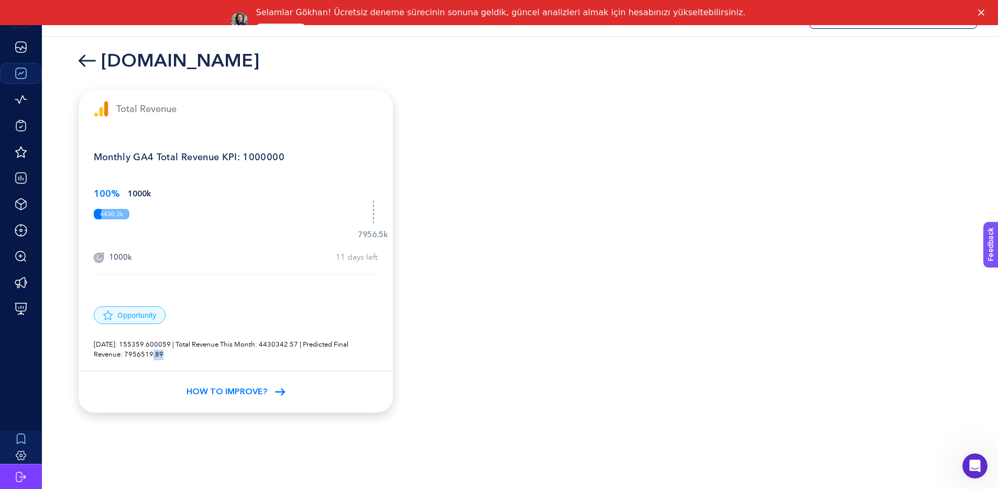
click at [140, 357] on p "[DATE]: 155359.600059 | Total Revenue This Month: 4430342.57 | Predicted Final …" at bounding box center [236, 350] width 284 height 20
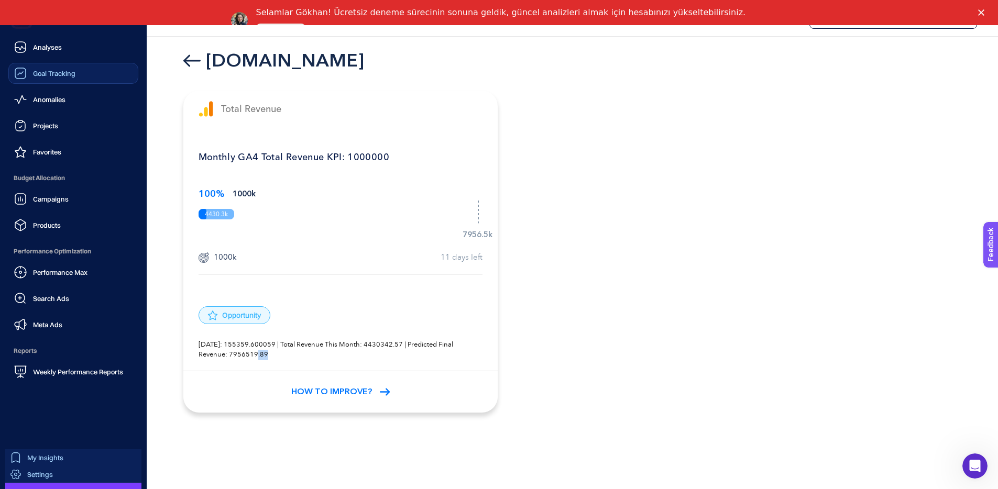
click at [41, 471] on span "Settings" at bounding box center [40, 474] width 26 height 8
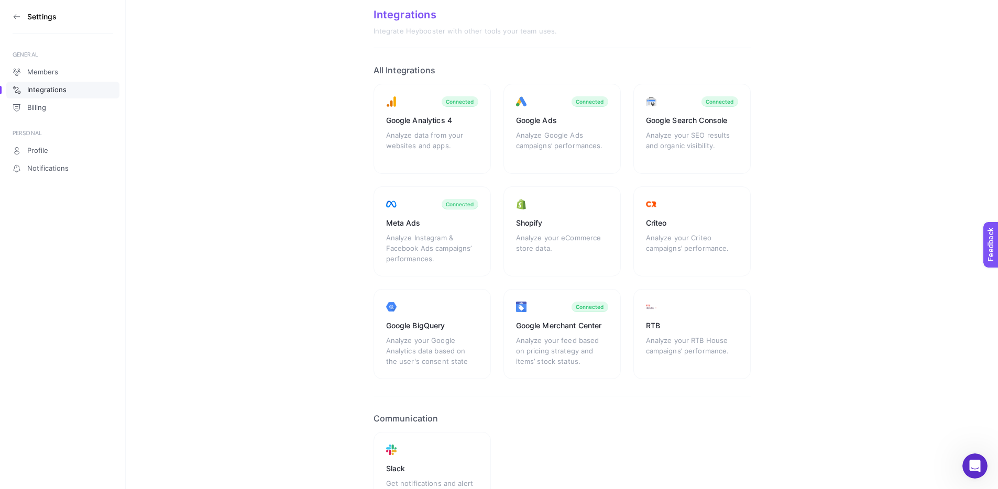
click at [22, 13] on section "Settings" at bounding box center [63, 17] width 101 height 34
click at [14, 17] on icon at bounding box center [17, 17] width 8 height 8
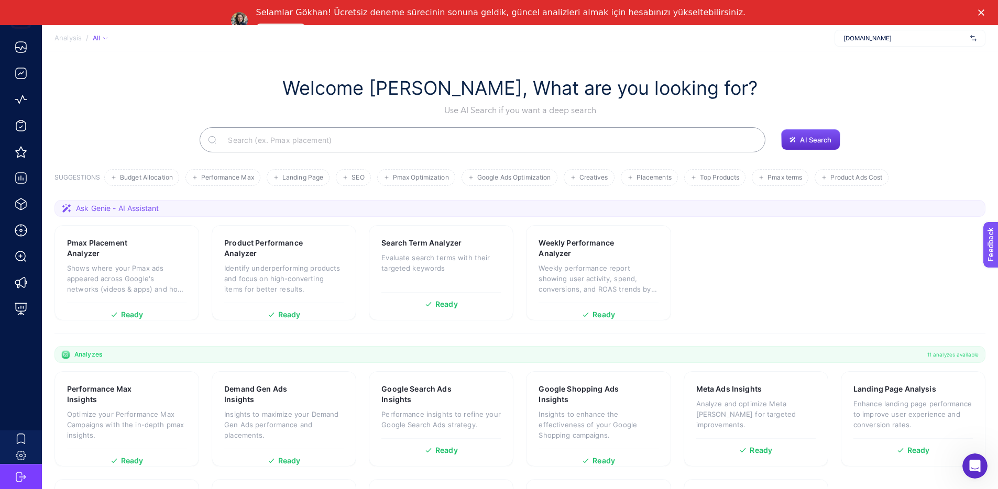
click at [235, 88] on div "Welcome [PERSON_NAME], What are you looking for? Use AI Search if you want a de…" at bounding box center [519, 96] width 931 height 40
click at [620, 16] on div "Selamlar Gökhan! Ücretsiz deneme sürecinin sonuna geldik, güncel analizleri alm…" at bounding box center [501, 12] width 490 height 10
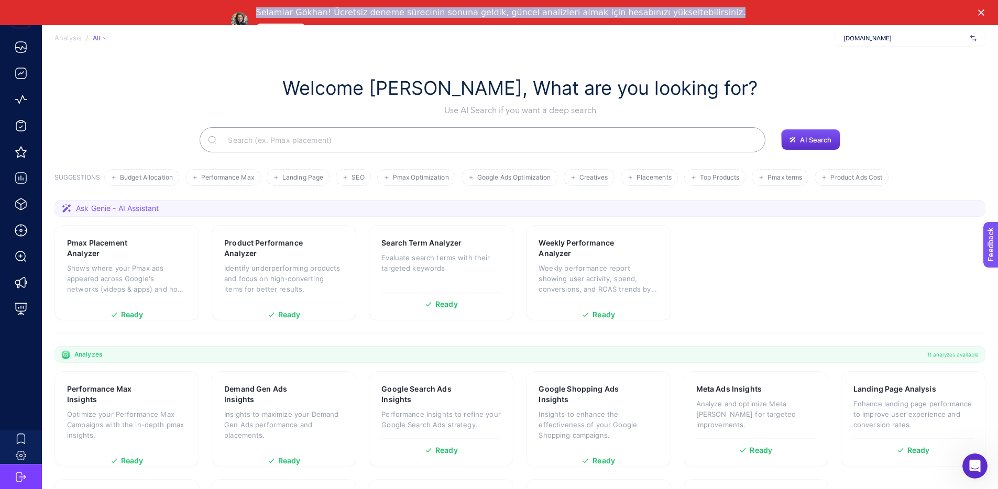
click at [620, 16] on div "Selamlar Gökhan! Ücretsiz deneme sürecinin sonuna geldik, güncel analizleri alm…" at bounding box center [501, 12] width 490 height 10
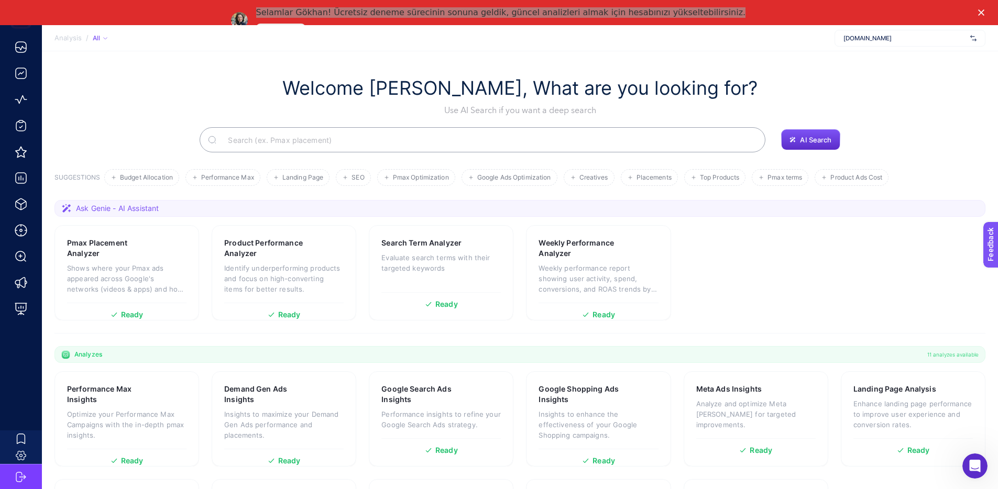
click at [313, 70] on section "Welcome Gökhan, What are you looking for? Use AI Search if you want a deep sear…" at bounding box center [520, 319] width 956 height 536
click at [889, 39] on span "[DOMAIN_NAME]" at bounding box center [904, 38] width 123 height 8
click at [692, 73] on section "Welcome Gökhan, What are you looking for? Use AI Search if you want a deep sear…" at bounding box center [520, 319] width 956 height 536
click at [883, 43] on div "[DOMAIN_NAME]" at bounding box center [909, 38] width 151 height 17
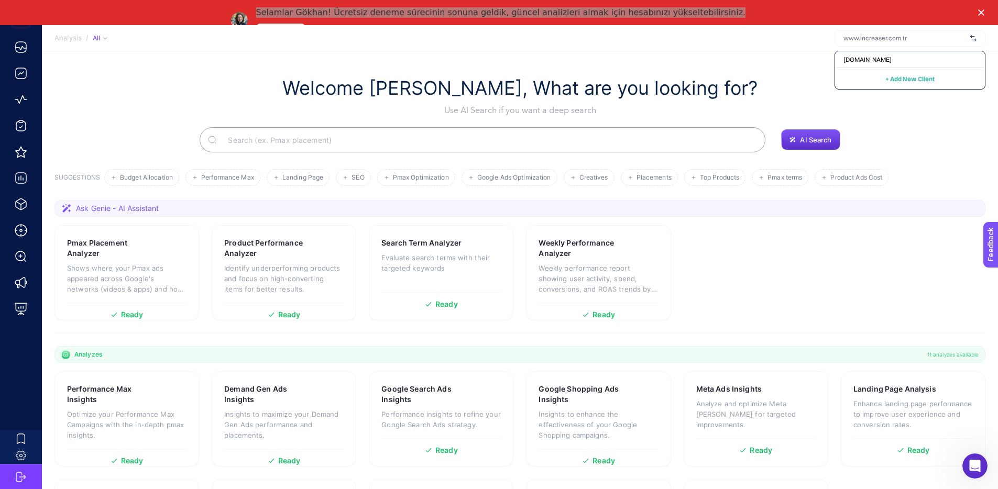
click at [912, 80] on span "+ Add New Client" at bounding box center [909, 79] width 49 height 8
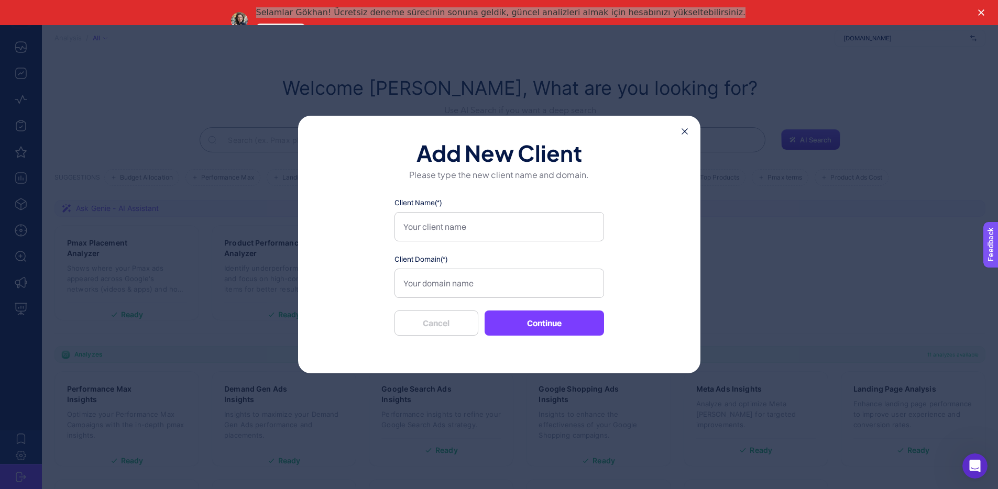
click at [685, 134] on icon at bounding box center [684, 131] width 6 height 6
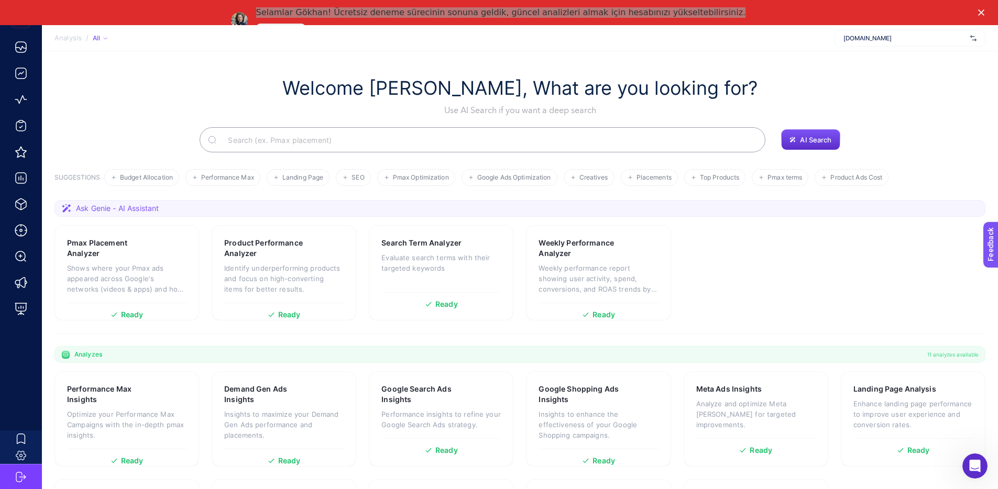
click at [344, 62] on section "Welcome Gökhan, What are you looking for? Use AI Search if you want a deep sear…" at bounding box center [520, 319] width 956 height 536
click at [456, 44] on section "Analysis / All www.increaser.com.tr" at bounding box center [520, 38] width 956 height 26
click at [589, 30] on section "Analysis / All www.increaser.com.tr" at bounding box center [520, 38] width 956 height 26
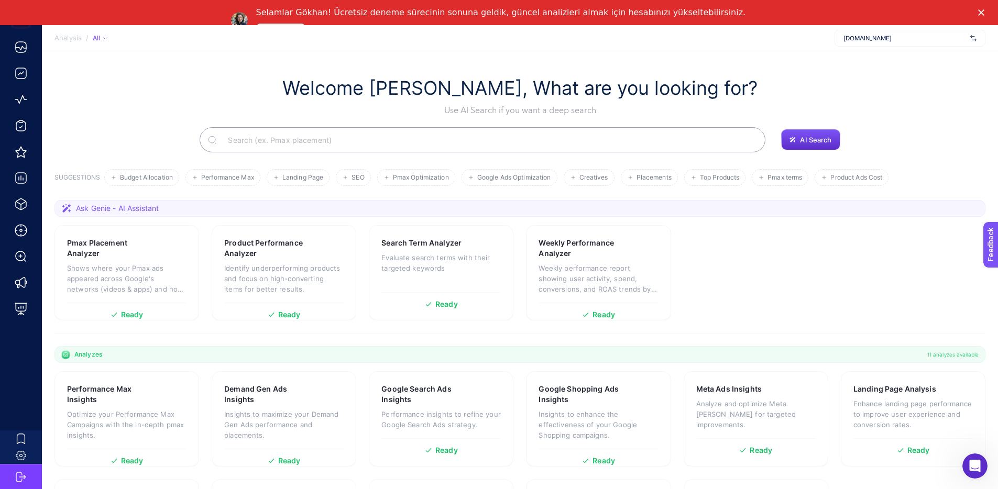
click at [615, 16] on div "Selamlar Gökhan! Ücretsiz deneme sürecinin sonuna geldik, güncel analizleri alm…" at bounding box center [501, 12] width 490 height 10
click at [667, 36] on section "Analysis / All www.increaser.com.tr" at bounding box center [520, 38] width 956 height 26
click at [305, 24] on link "Aktifleştir" at bounding box center [280, 30] width 49 height 13
